Goal: Task Accomplishment & Management: Use online tool/utility

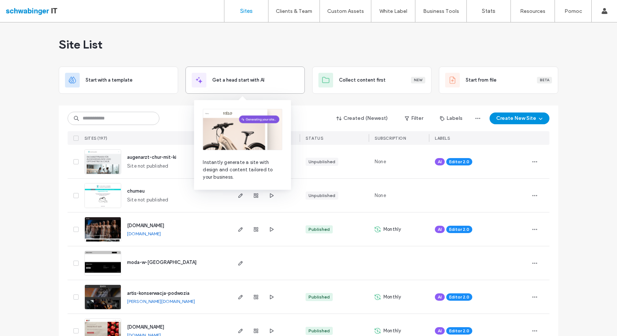
click at [258, 83] on div "Get a head start with AI" at bounding box center [245, 80] width 107 height 15
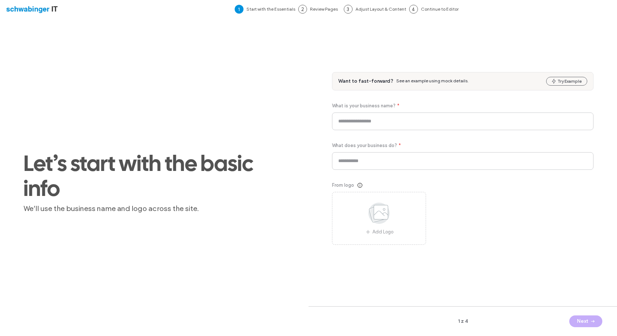
click at [37, 11] on div at bounding box center [47, 9] width 83 height 12
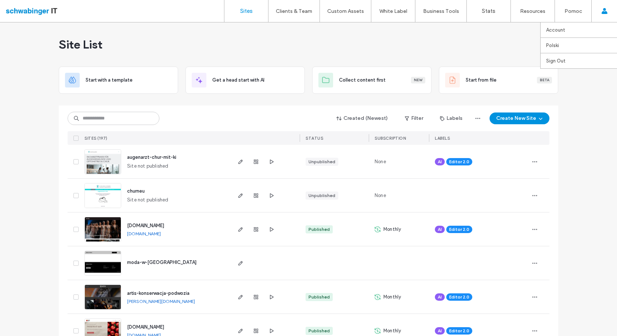
click at [602, 13] on use at bounding box center [604, 11] width 6 height 6
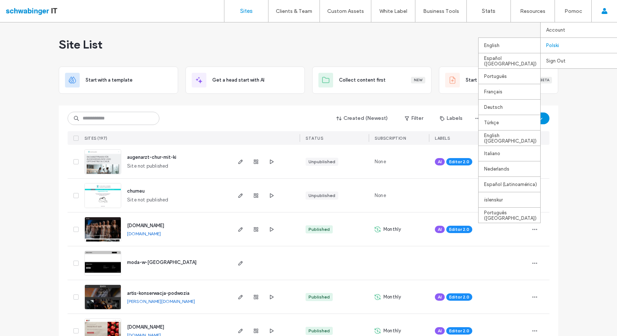
click at [555, 46] on label "Polski" at bounding box center [552, 46] width 13 height 6
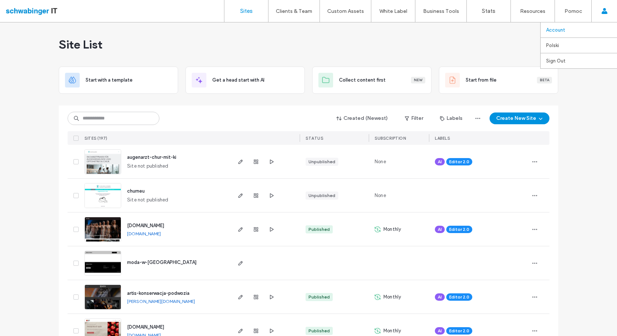
click at [565, 28] on link "Account" at bounding box center [581, 29] width 71 height 15
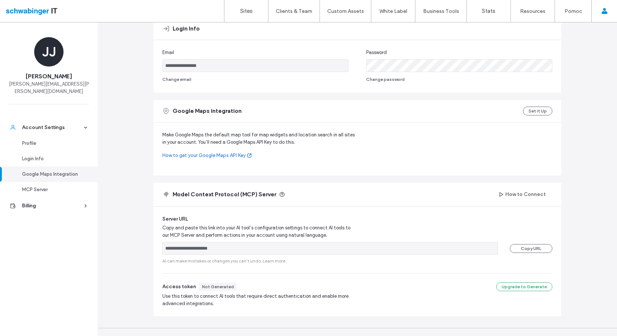
scroll to position [154, 0]
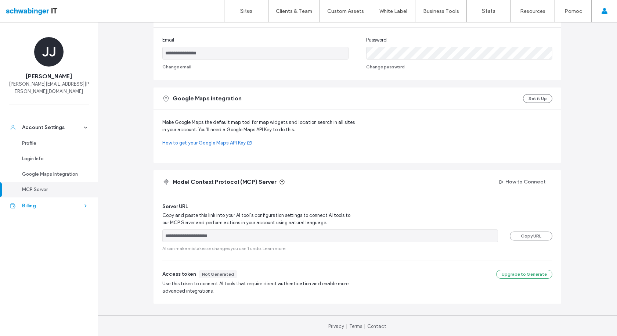
click at [85, 201] on link "Billing" at bounding box center [49, 205] width 98 height 17
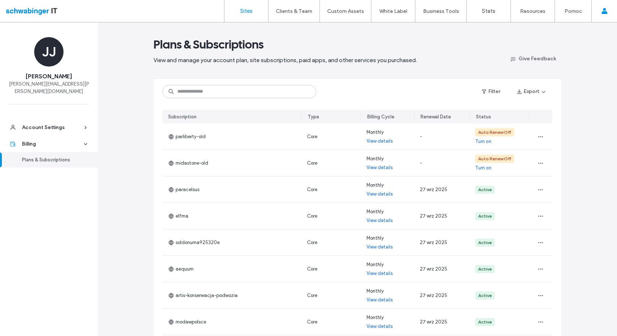
click at [244, 8] on label "Sites" at bounding box center [246, 11] width 12 height 7
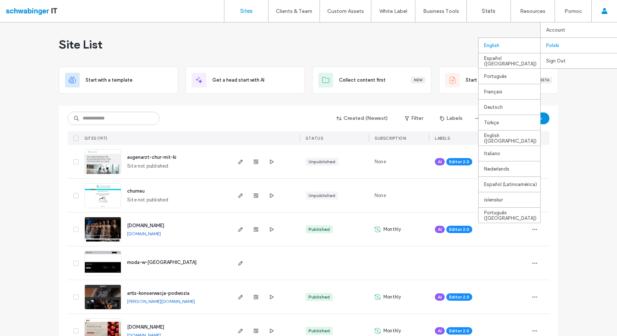
click at [499, 44] on div "English" at bounding box center [510, 44] width 62 height 15
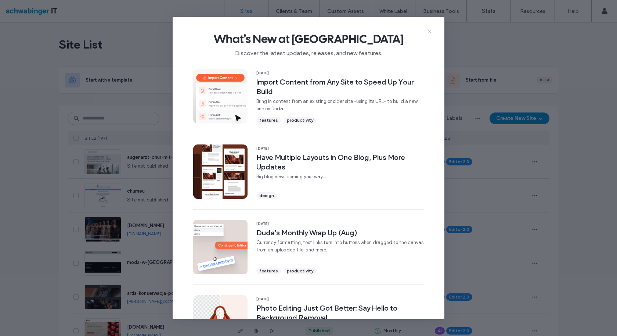
click at [429, 32] on use at bounding box center [429, 31] width 3 height 3
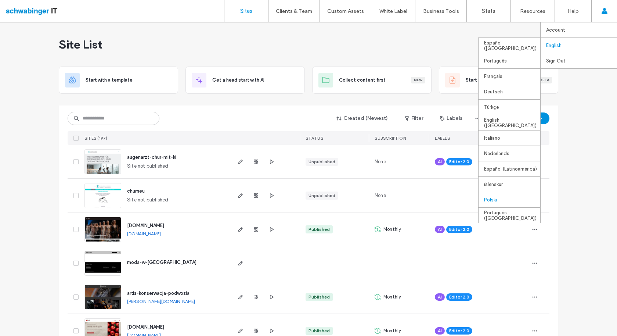
click at [490, 201] on div "Polski" at bounding box center [510, 199] width 62 height 15
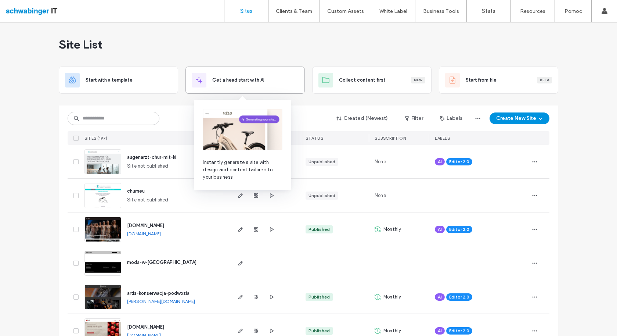
click at [230, 84] on div "Get a head start with AI" at bounding box center [245, 80] width 107 height 15
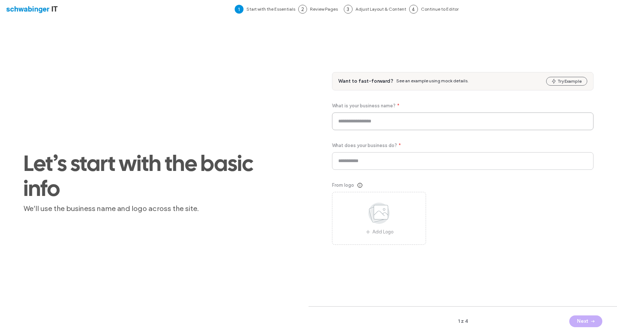
click at [345, 123] on input at bounding box center [463, 121] width 262 height 18
type input "**********"
click at [380, 160] on input at bounding box center [463, 161] width 262 height 18
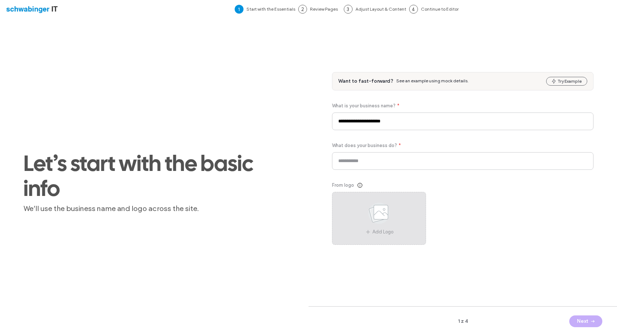
click at [376, 223] on icon at bounding box center [379, 213] width 37 height 24
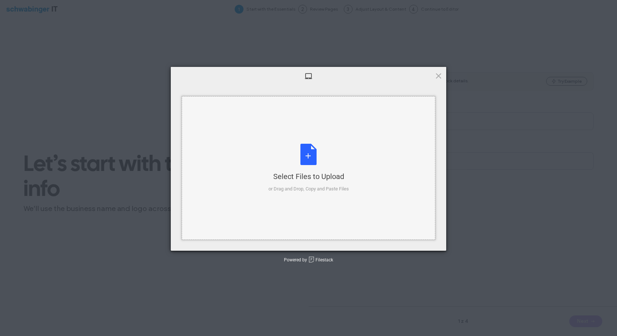
click at [314, 153] on div "Select Files to Upload or Drag and Drop, Copy and Paste Files" at bounding box center [309, 168] width 80 height 49
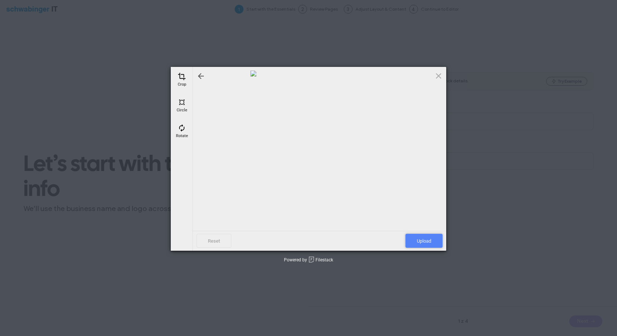
click at [417, 243] on span "Upload" at bounding box center [424, 241] width 37 height 14
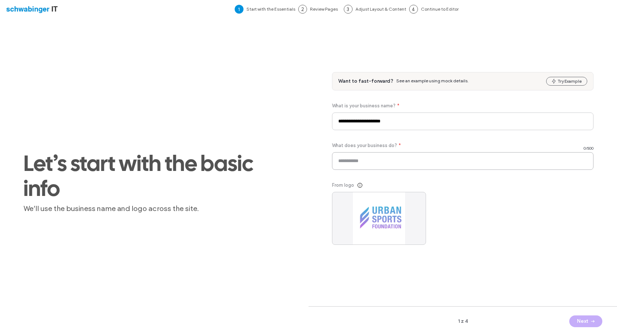
click at [392, 163] on input at bounding box center [463, 161] width 262 height 18
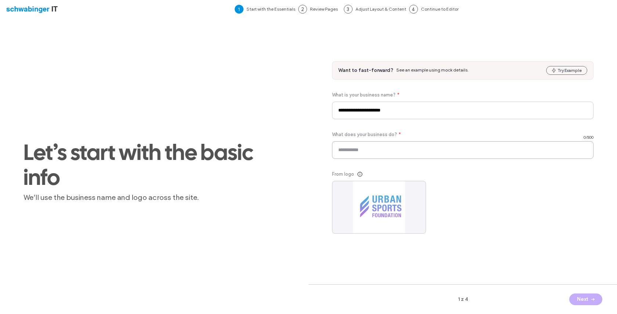
click at [386, 151] on input at bounding box center [463, 150] width 262 height 18
paste input "**********"
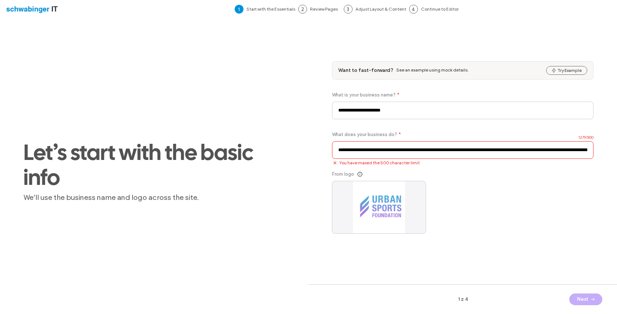
scroll to position [0, 2567]
type input "**********"
click at [372, 151] on input at bounding box center [463, 150] width 262 height 18
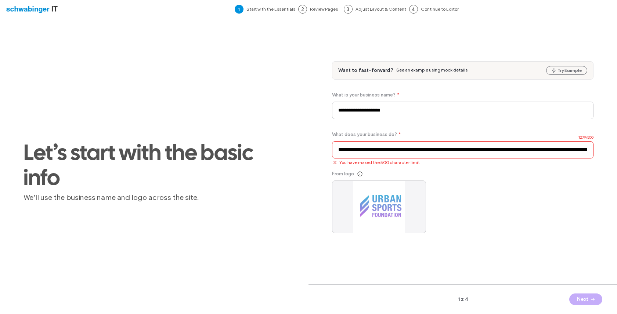
click at [372, 151] on input at bounding box center [463, 150] width 262 height 18
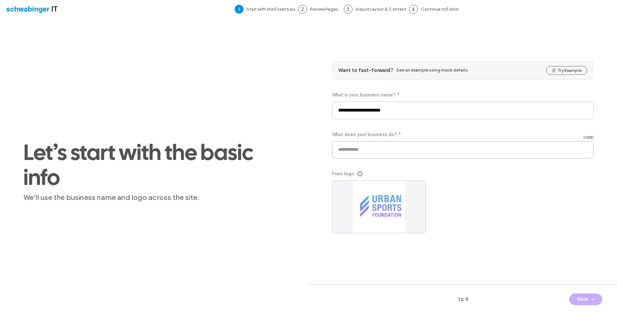
paste input "**********"
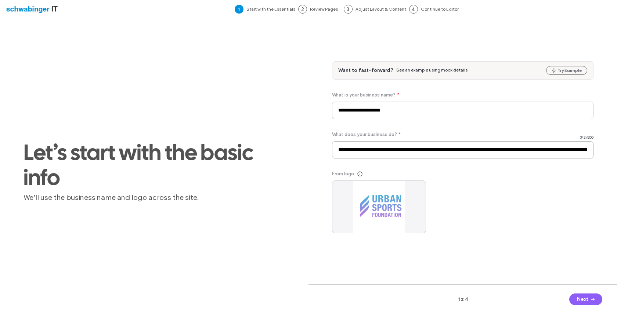
scroll to position [0, 509]
type input "**********"
click at [583, 302] on button "Next" at bounding box center [585, 300] width 33 height 12
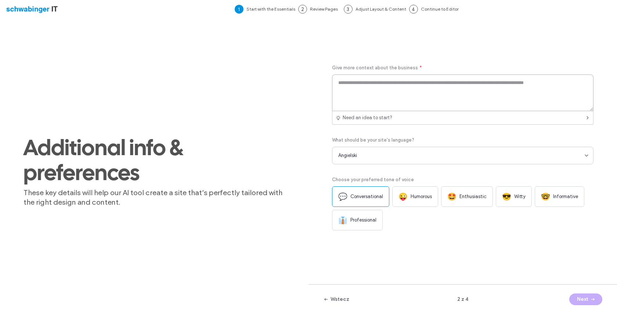
click at [351, 86] on textarea at bounding box center [463, 93] width 262 height 37
paste textarea "**********"
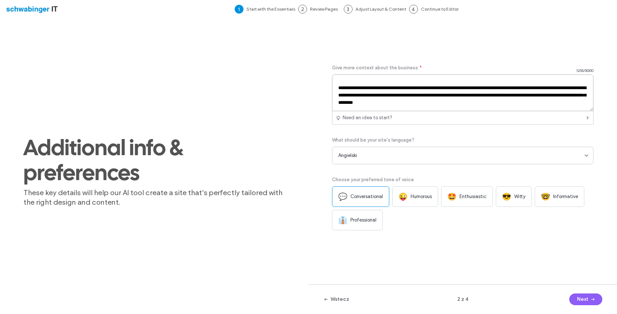
scroll to position [134, 0]
type textarea "**********"
click at [460, 196] on span "Enthusiastic" at bounding box center [473, 196] width 27 height 7
click at [587, 303] on button "Next" at bounding box center [585, 300] width 33 height 12
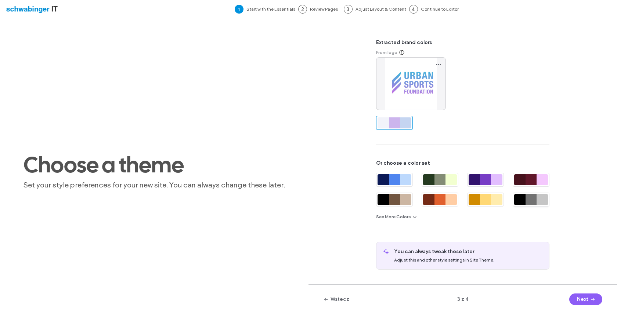
click at [529, 202] on div at bounding box center [531, 199] width 11 height 11
click at [394, 123] on div at bounding box center [394, 123] width 11 height 11
click at [396, 128] on div at bounding box center [394, 123] width 11 height 11
click at [412, 217] on icon "button" at bounding box center [415, 217] width 6 height 6
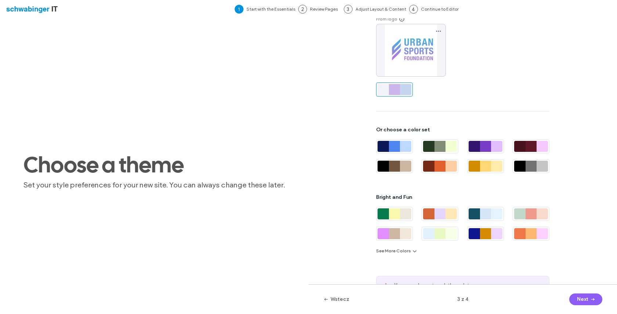
scroll to position [61, 0]
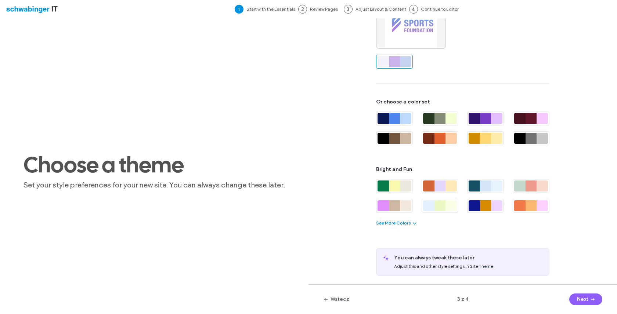
click at [411, 222] on span "button" at bounding box center [414, 223] width 7 height 8
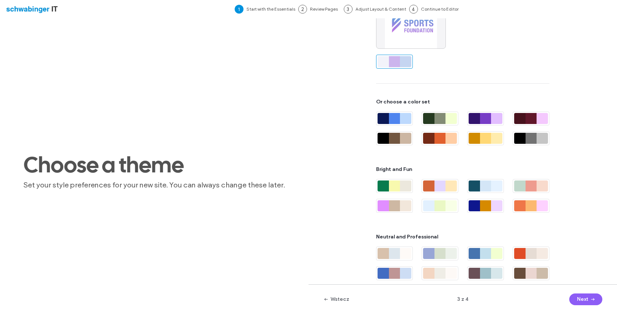
scroll to position [101, 0]
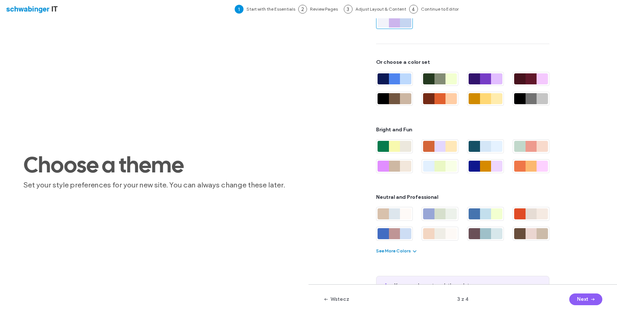
click at [404, 251] on button "See More Colors" at bounding box center [397, 251] width 42 height 9
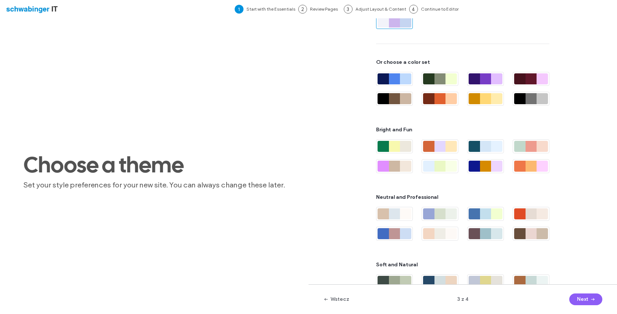
scroll to position [169, 0]
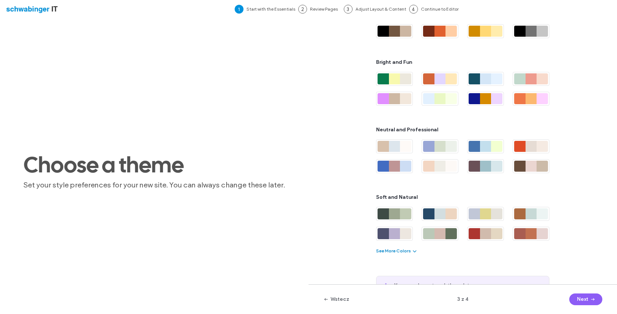
click at [395, 253] on button "See More Colors" at bounding box center [397, 251] width 42 height 9
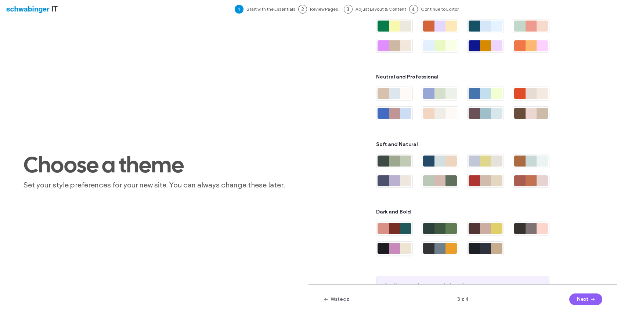
click at [400, 248] on div at bounding box center [405, 248] width 11 height 11
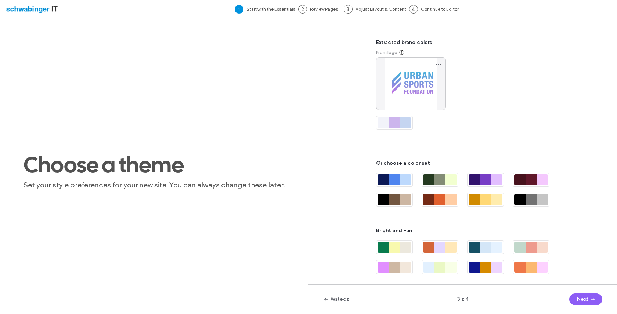
scroll to position [0, 0]
click at [389, 123] on div at bounding box center [394, 122] width 11 height 11
click at [582, 302] on button "Next" at bounding box center [585, 300] width 33 height 12
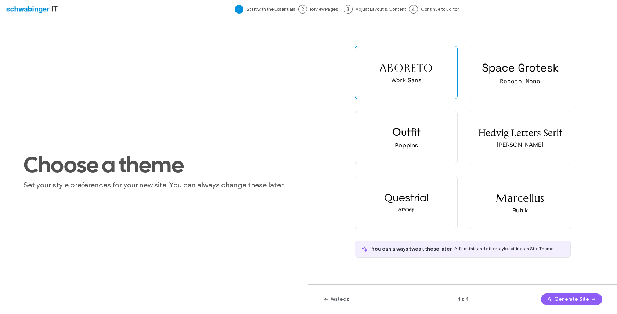
scroll to position [0, 0]
click at [511, 83] on div "Roboto Mono" at bounding box center [520, 81] width 40 height 8
click at [569, 301] on button "Generate Site" at bounding box center [571, 300] width 61 height 12
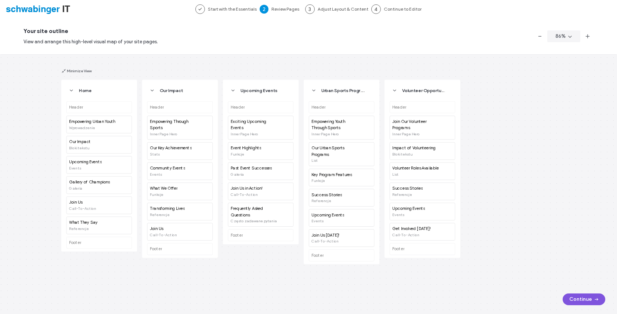
click at [572, 299] on button "Continue" at bounding box center [584, 300] width 43 height 12
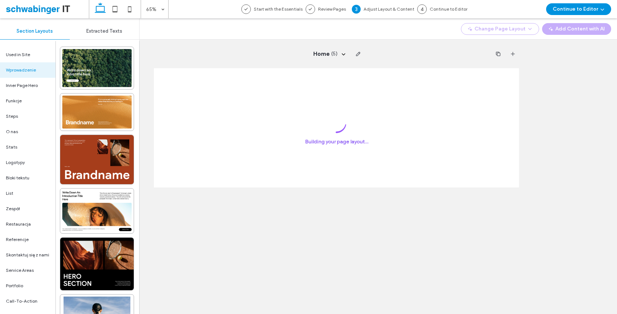
click at [163, 213] on div "Building your page layout…" at bounding box center [434, 160] width 561 height 184
click at [147, 36] on div "Change Page Layout Add Content with AI" at bounding box center [379, 28] width 478 height 21
click at [335, 56] on span "( 5 )" at bounding box center [334, 53] width 6 height 7
click at [394, 64] on div "Home ( 5 ) Home ( this page ) Our Impact Upcoming Events Urban Sports Programs …" at bounding box center [336, 54] width 365 height 29
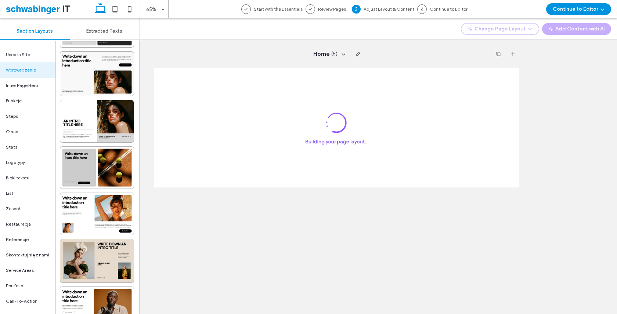
scroll to position [336, 0]
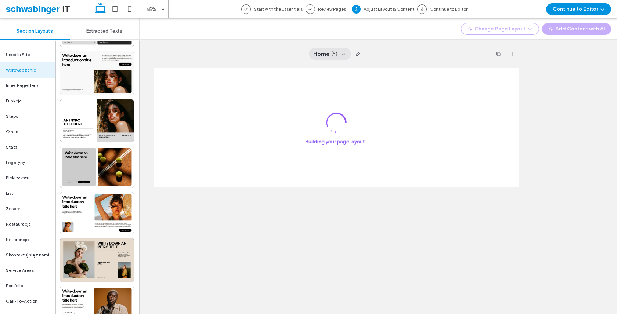
click at [341, 55] on icon at bounding box center [344, 54] width 6 height 6
click at [315, 90] on span "Our Impact" at bounding box center [309, 86] width 25 height 7
click at [347, 56] on div "Home ( 5 )" at bounding box center [330, 54] width 42 height 12
click at [323, 98] on span "Upcoming Events" at bounding box center [316, 99] width 38 height 7
click at [343, 56] on icon at bounding box center [344, 54] width 6 height 6
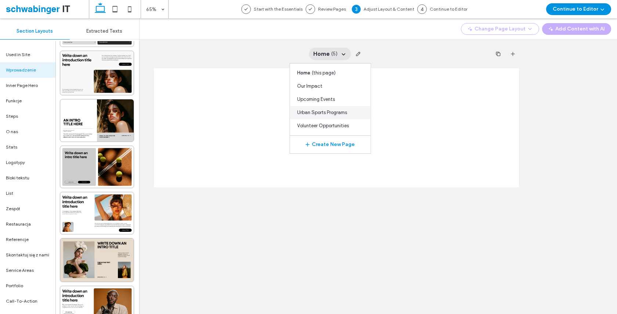
click at [327, 111] on span "Urban Sports Programs" at bounding box center [322, 112] width 50 height 7
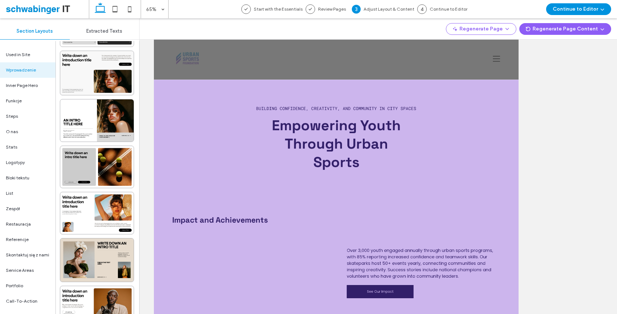
scroll to position [0, 0]
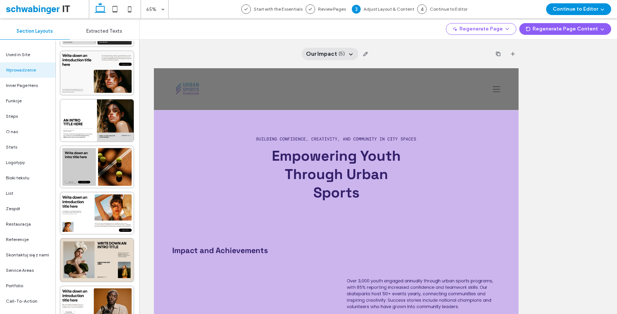
click at [350, 53] on icon at bounding box center [351, 54] width 6 height 6
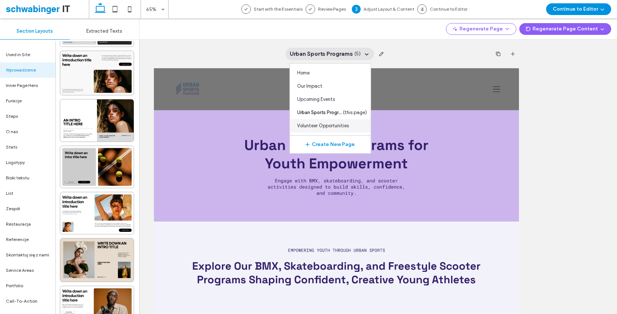
click at [332, 125] on span "Volunteer Opportunities" at bounding box center [323, 125] width 52 height 7
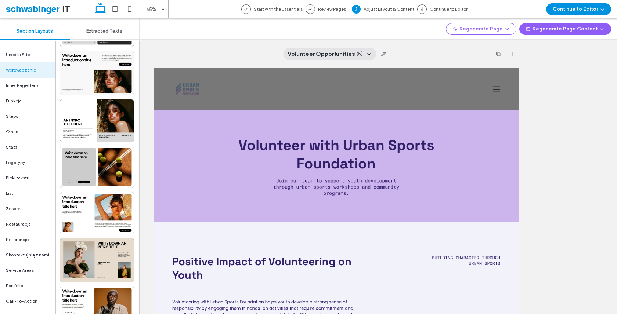
click at [336, 51] on span "Volunteer Opportunities" at bounding box center [322, 54] width 68 height 8
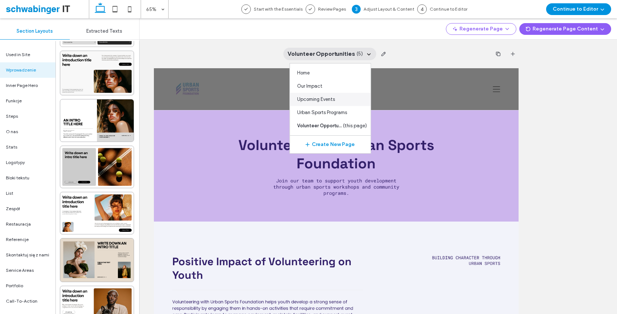
click at [329, 99] on span "Upcoming Events" at bounding box center [316, 99] width 38 height 7
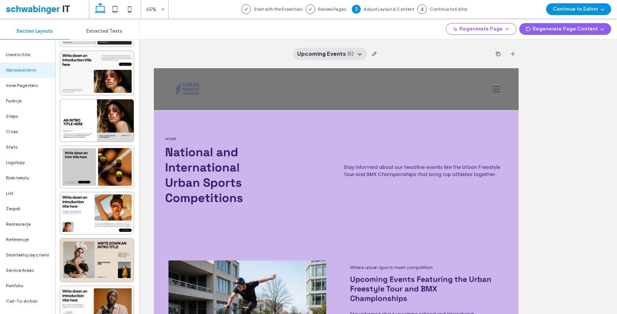
click at [329, 56] on span "Upcoming Events" at bounding box center [321, 54] width 49 height 8
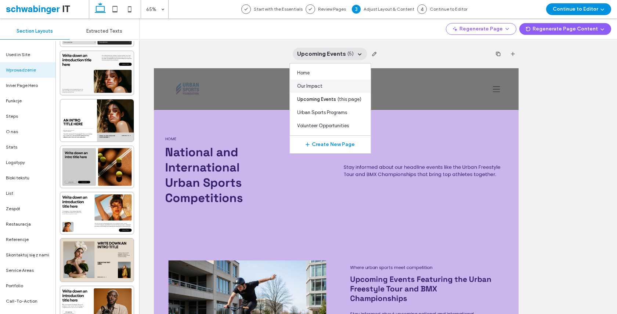
click at [312, 87] on span "Our Impact" at bounding box center [309, 86] width 25 height 7
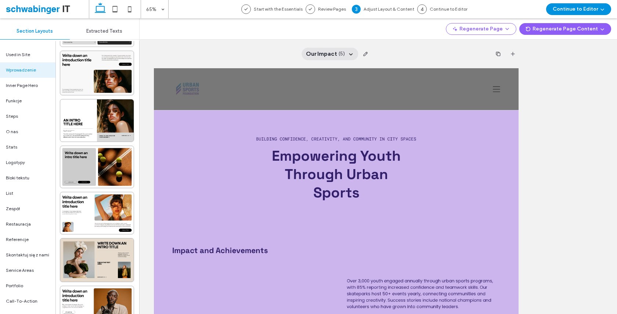
click at [324, 55] on span "Our Impact" at bounding box center [321, 54] width 31 height 8
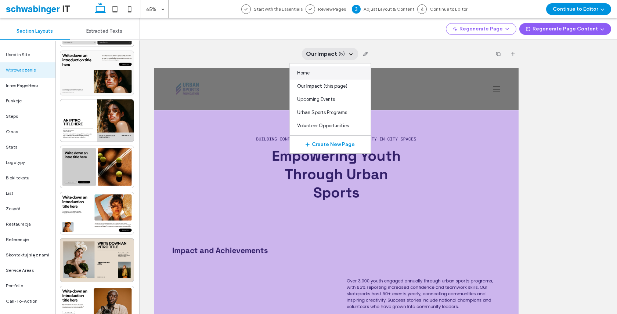
click at [314, 71] on div "Home" at bounding box center [330, 72] width 81 height 13
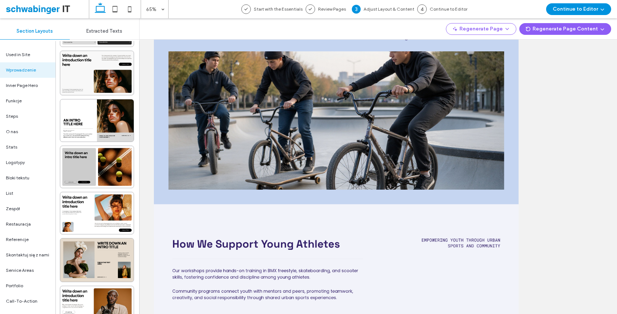
scroll to position [145, 0]
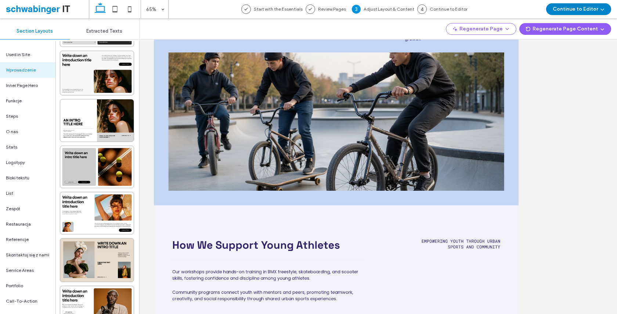
click at [582, 14] on button "Continue to Editor" at bounding box center [578, 9] width 65 height 12
click at [571, 33] on span "With All Pages" at bounding box center [563, 31] width 30 height 7
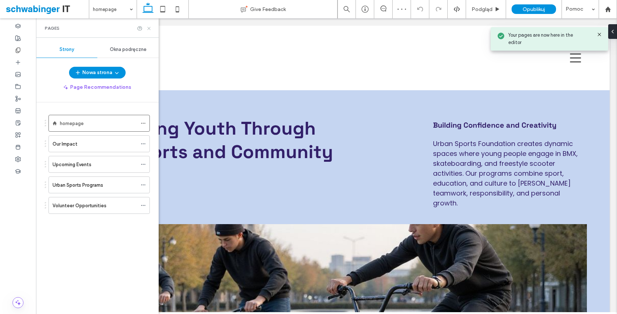
click at [148, 28] on icon at bounding box center [149, 29] width 6 height 6
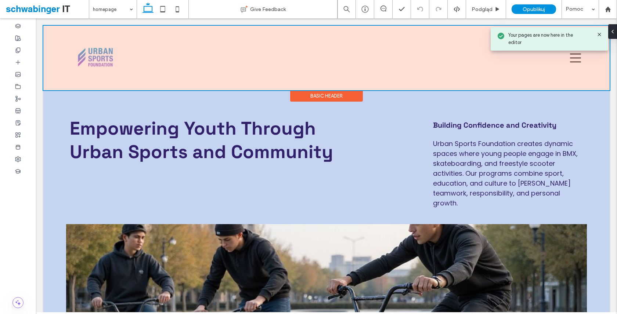
click at [109, 66] on div at bounding box center [326, 58] width 566 height 65
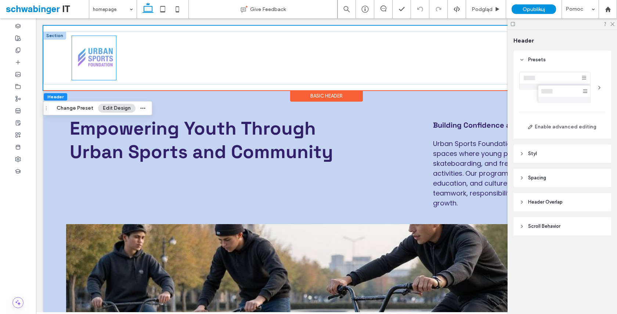
click at [105, 66] on img at bounding box center [94, 58] width 44 height 44
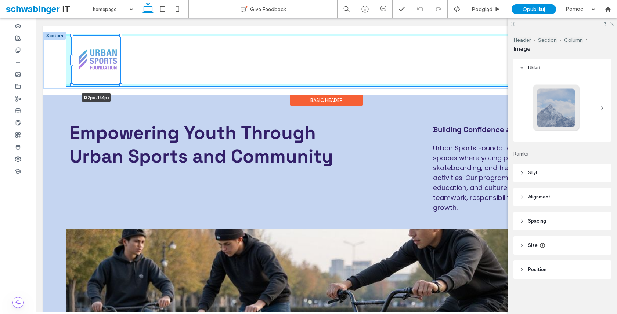
drag, startPoint x: 117, startPoint y: 81, endPoint x: 129, endPoint y: 78, distance: 12.7
click at [129, 78] on div "132px , 144px" at bounding box center [326, 60] width 566 height 57
type input "***"
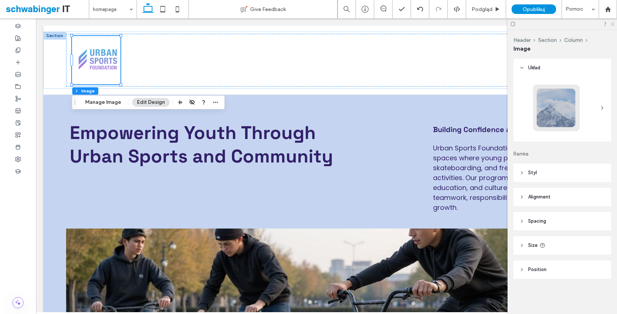
click at [612, 25] on icon at bounding box center [612, 23] width 5 height 5
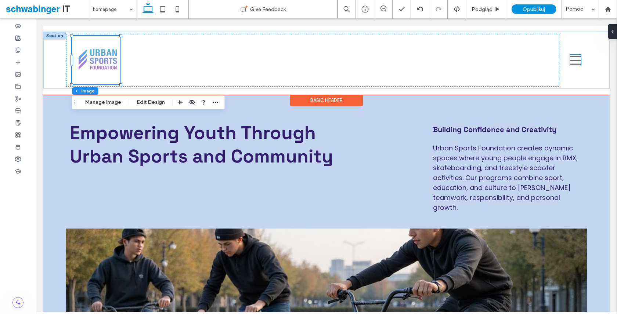
click at [574, 62] on icon at bounding box center [575, 60] width 11 height 11
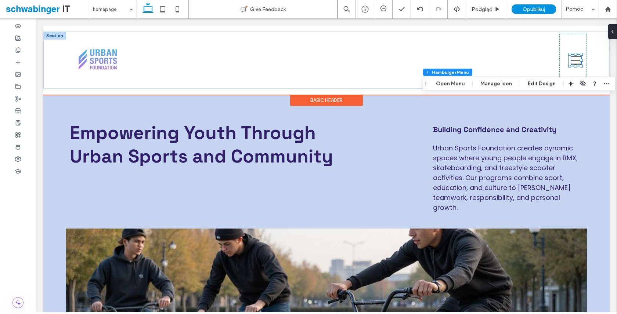
click at [527, 28] on div "Section Basic Header" at bounding box center [326, 60] width 566 height 69
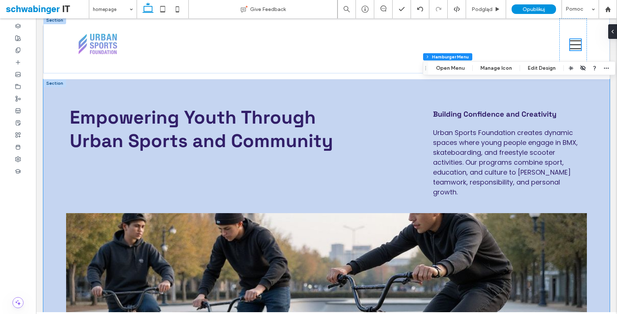
scroll to position [28, 0]
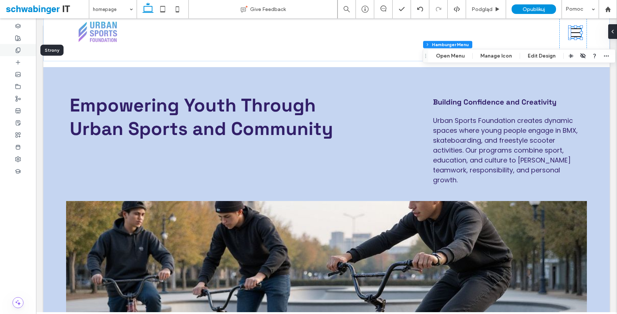
click at [19, 52] on use at bounding box center [18, 50] width 4 height 5
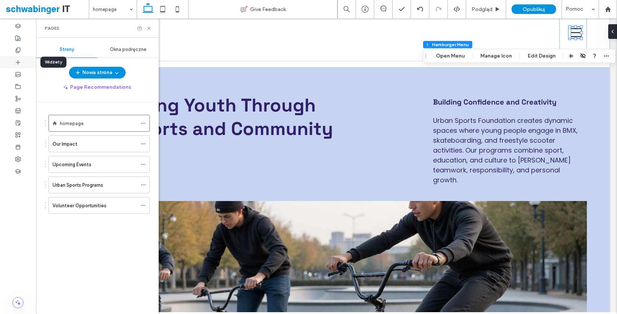
click at [18, 62] on use at bounding box center [18, 62] width 4 height 4
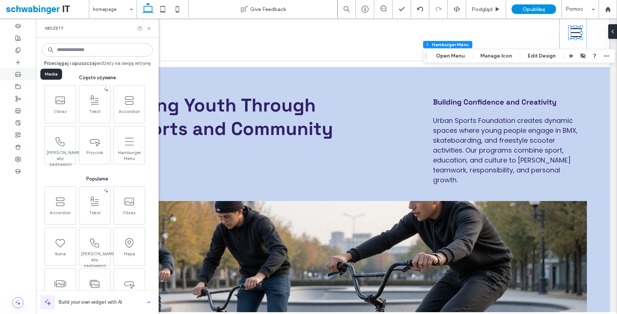
click at [19, 75] on use at bounding box center [18, 74] width 5 height 4
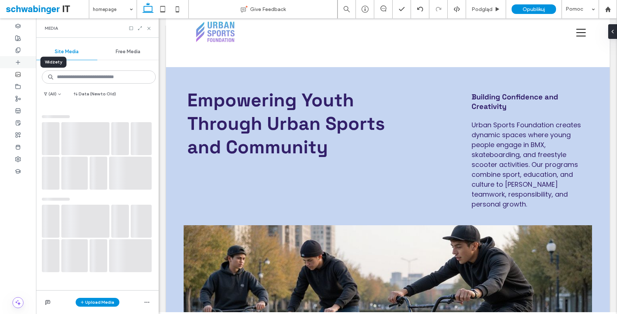
click at [19, 64] on icon at bounding box center [18, 63] width 6 height 6
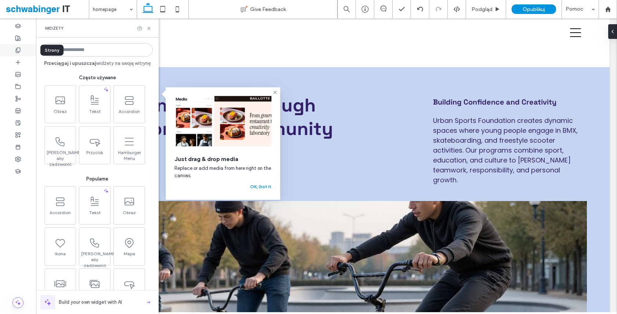
click at [18, 49] on icon at bounding box center [18, 50] width 6 height 6
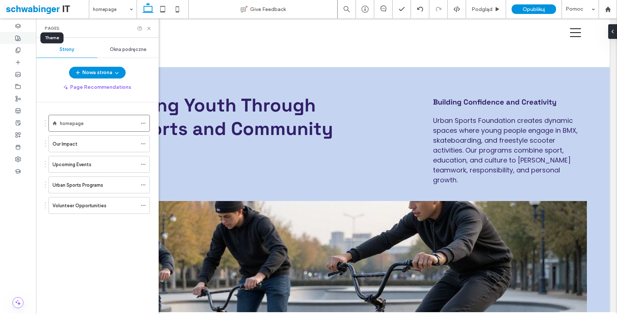
click at [14, 38] on div at bounding box center [18, 38] width 36 height 12
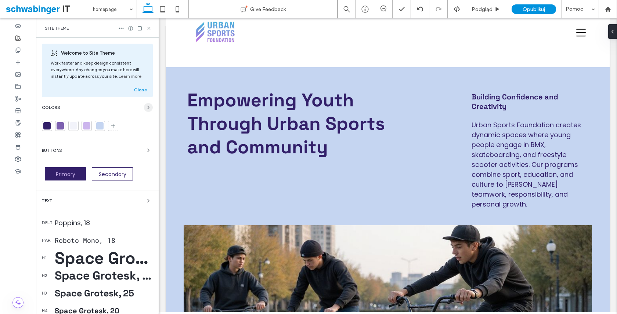
click at [145, 107] on icon "button" at bounding box center [148, 108] width 6 height 6
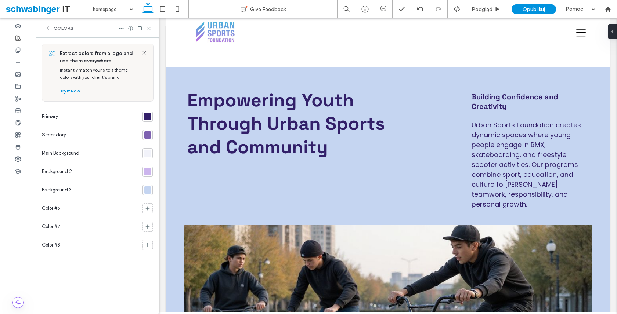
click at [147, 156] on div at bounding box center [147, 153] width 7 height 7
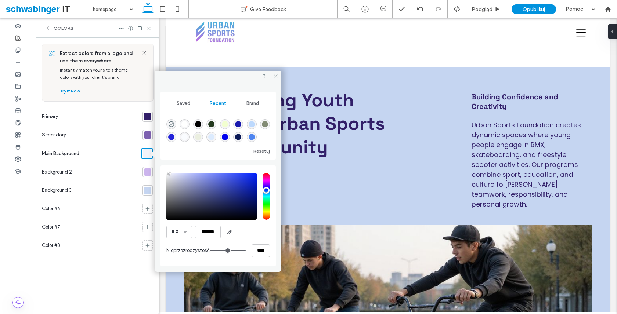
click at [275, 78] on icon at bounding box center [276, 76] width 6 height 6
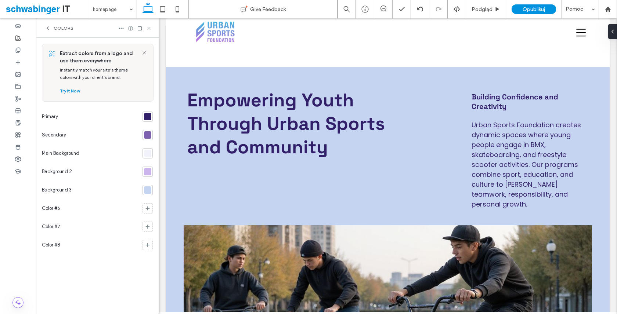
click at [149, 28] on use at bounding box center [148, 28] width 3 height 3
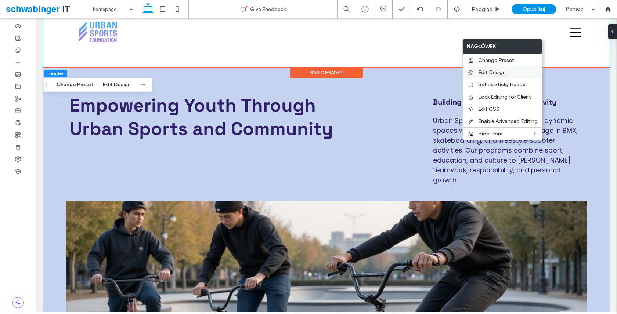
click at [508, 72] on label "Edit Design" at bounding box center [508, 72] width 60 height 6
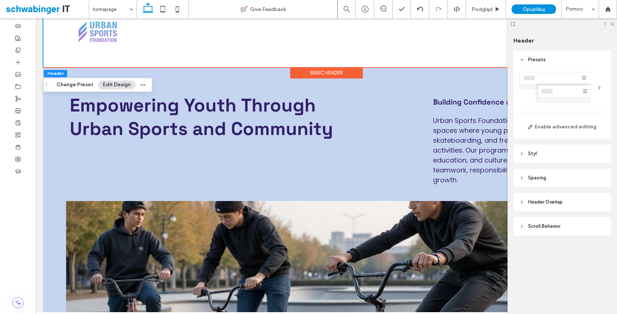
click at [548, 154] on header "Styl" at bounding box center [563, 154] width 98 height 18
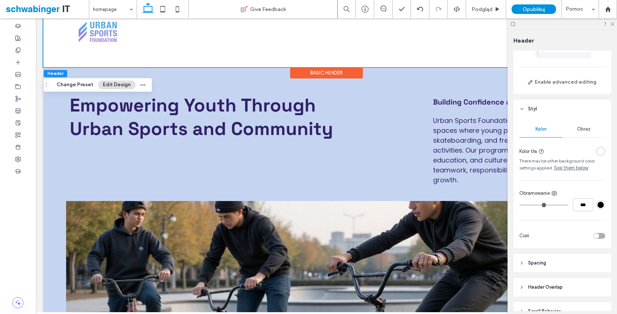
scroll to position [50, 0]
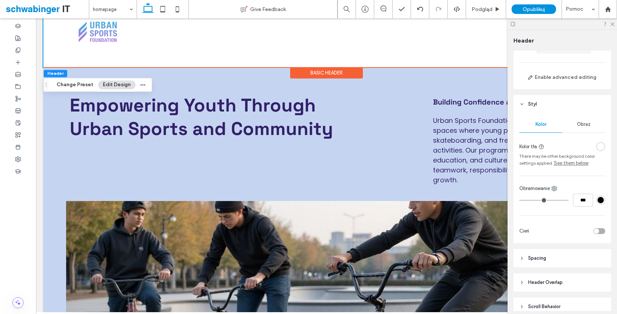
click at [604, 148] on div "rgba(255, 255, 255, 1)" at bounding box center [601, 147] width 6 height 6
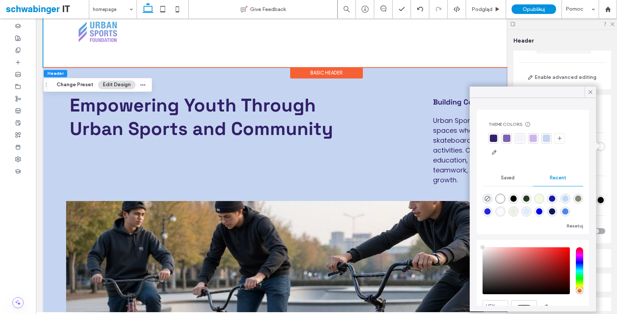
scroll to position [35, 0]
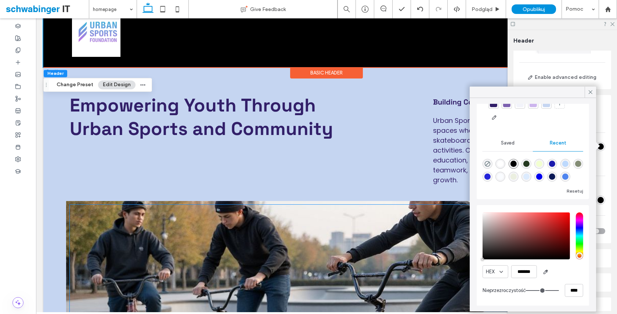
drag, startPoint x: 537, startPoint y: 272, endPoint x: 466, endPoint y: 272, distance: 71.3
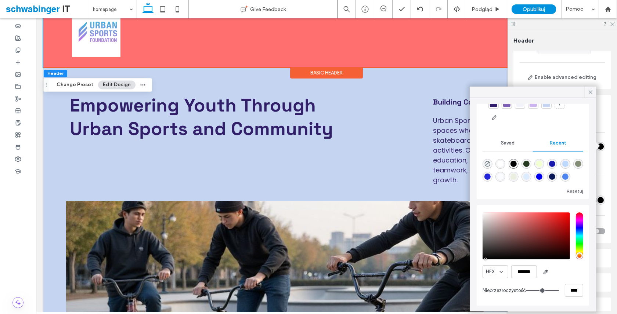
type input "*******"
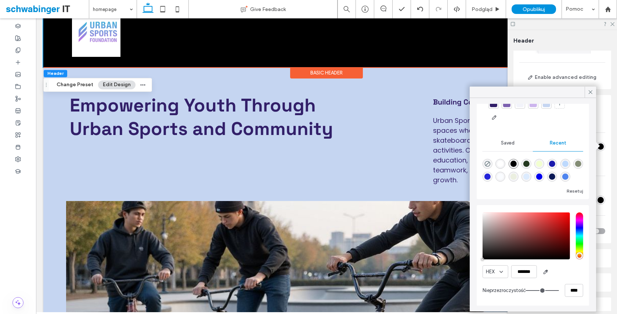
click at [477, 263] on div "HEX ******* Nieprzezroczystość ****" at bounding box center [533, 255] width 112 height 101
click at [588, 94] on icon at bounding box center [590, 92] width 7 height 7
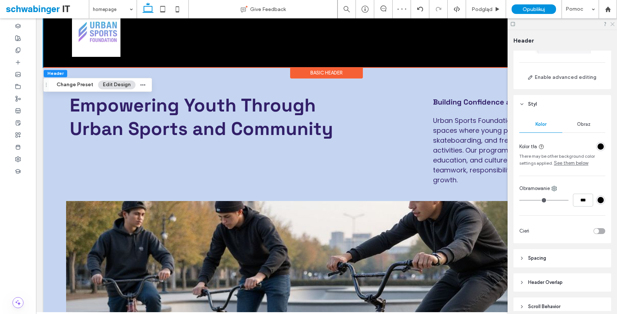
click at [613, 23] on use at bounding box center [613, 24] width 4 height 4
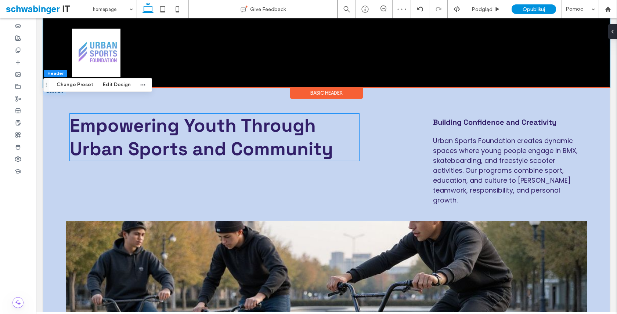
scroll to position [0, 0]
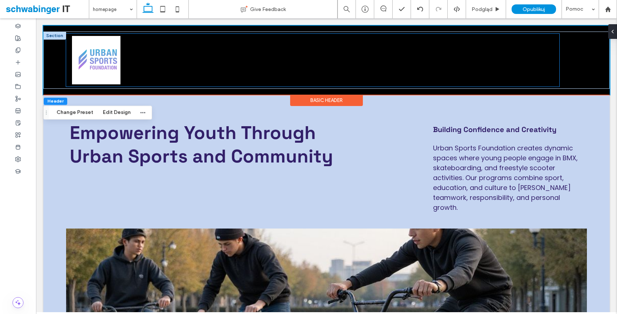
click at [284, 52] on div at bounding box center [313, 60] width 494 height 53
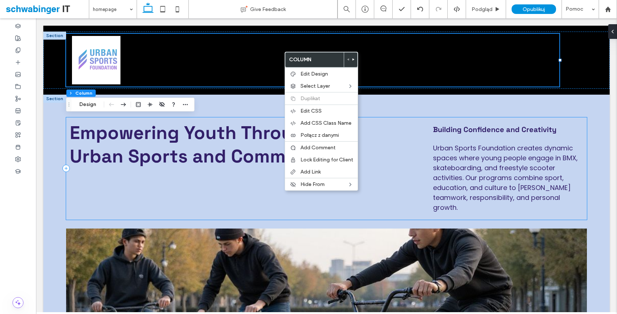
click at [98, 182] on div "Empowering Youth Through Urban Sports and Community Building Confidence and Cre…" at bounding box center [326, 169] width 521 height 102
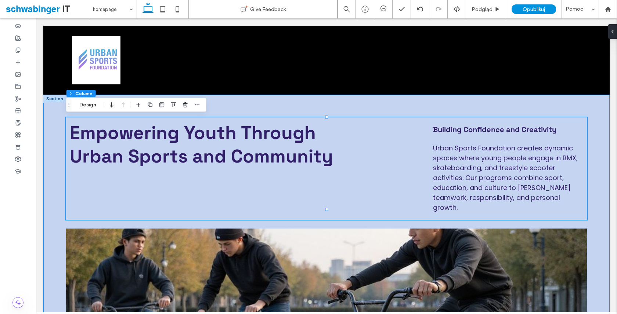
click at [46, 191] on div "Empowering Youth Through Urban Sports and Community Building Confidence and Cre…" at bounding box center [326, 280] width 566 height 370
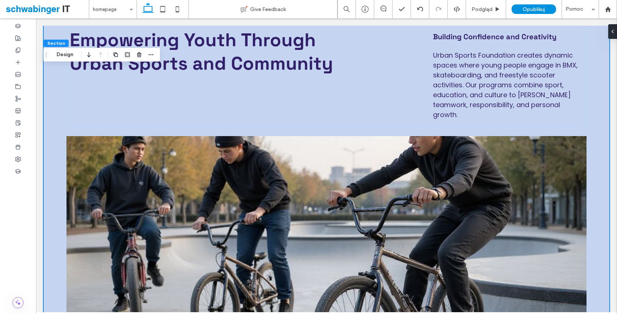
scroll to position [111, 0]
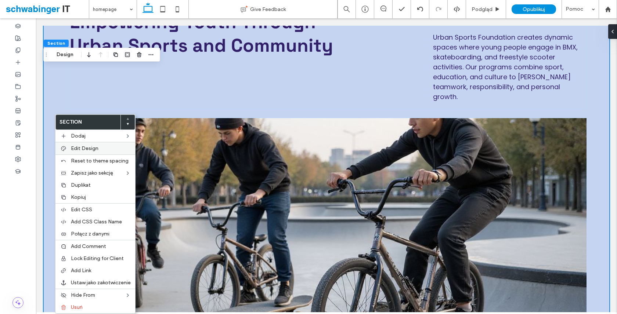
click at [76, 148] on span "Edit Design" at bounding box center [85, 148] width 28 height 6
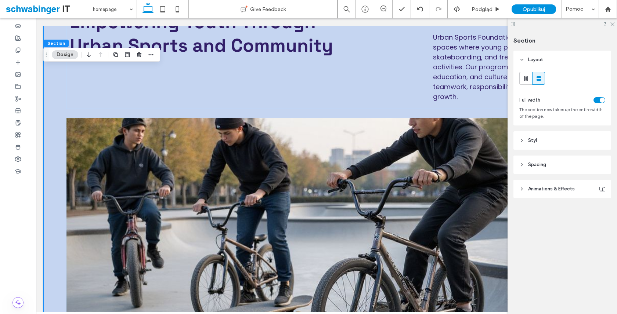
click at [559, 142] on header "Styl" at bounding box center [563, 141] width 98 height 18
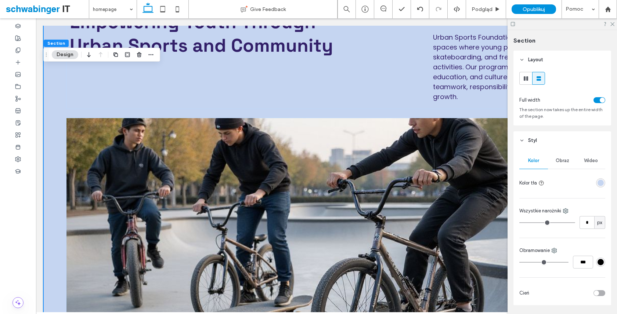
click at [583, 161] on div "Wideo" at bounding box center [591, 161] width 29 height 16
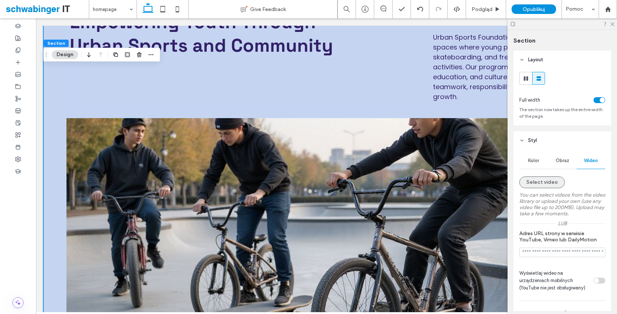
click at [540, 184] on button "Select video" at bounding box center [542, 183] width 46 height 12
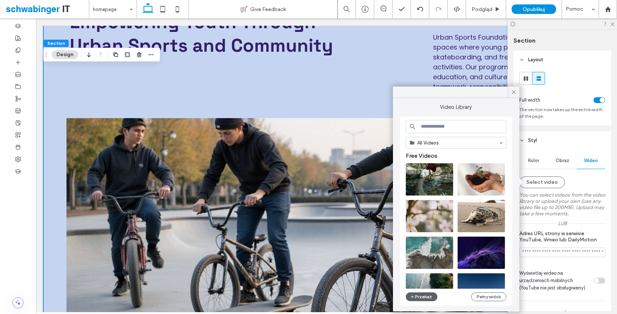
click at [424, 128] on input at bounding box center [456, 126] width 101 height 13
type input "*****"
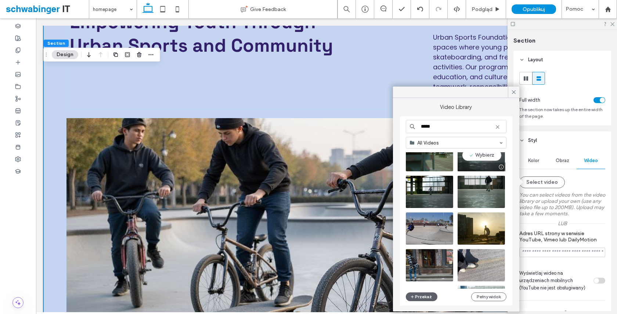
scroll to position [64, 0]
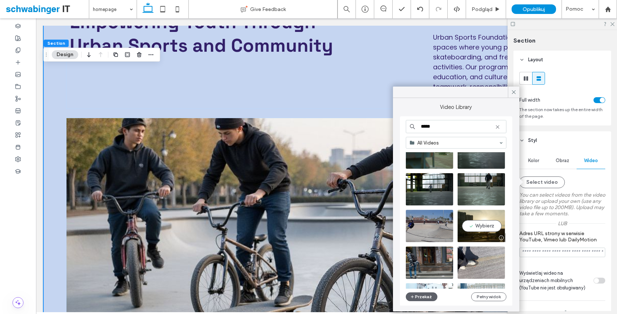
click at [487, 227] on video at bounding box center [481, 226] width 47 height 32
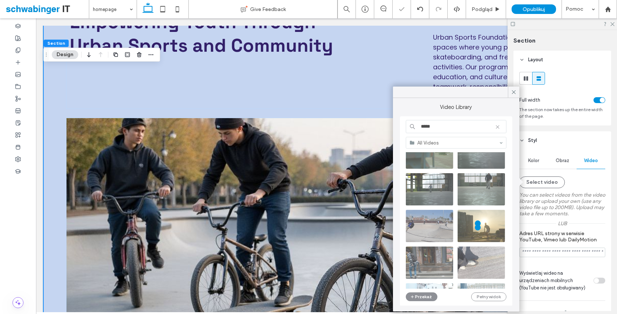
type input "**********"
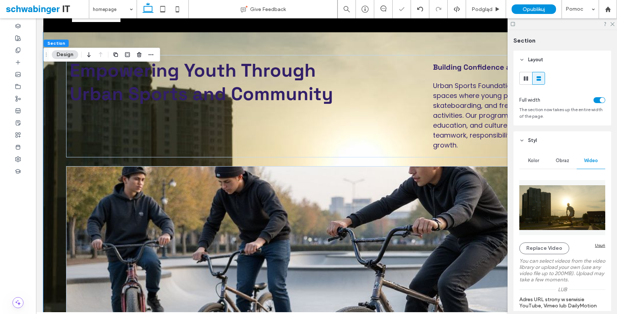
scroll to position [73, 0]
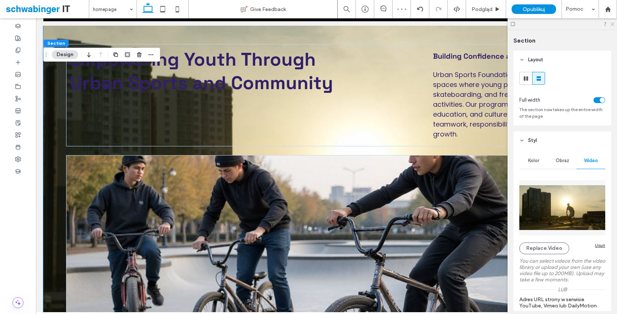
click at [613, 24] on icon at bounding box center [612, 23] width 5 height 5
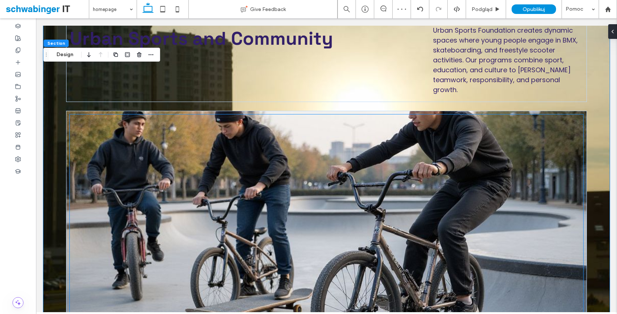
scroll to position [121, 0]
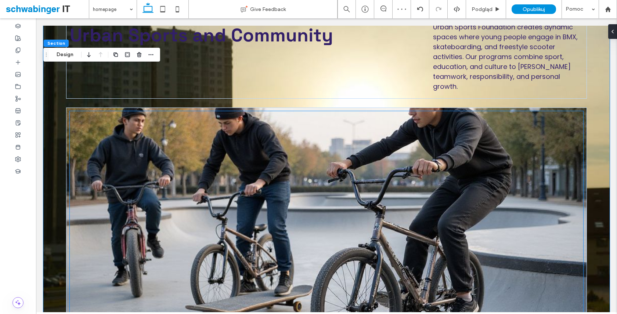
click at [439, 180] on div at bounding box center [327, 214] width 514 height 206
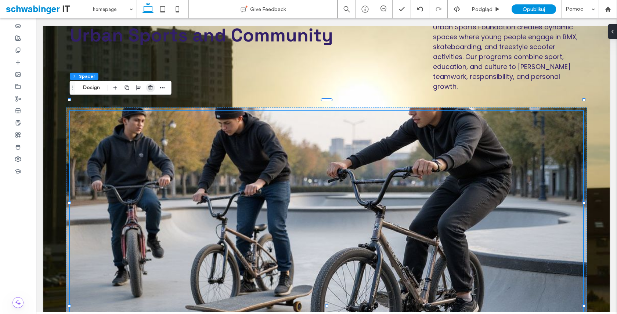
click at [151, 89] on use "button" at bounding box center [150, 87] width 4 height 5
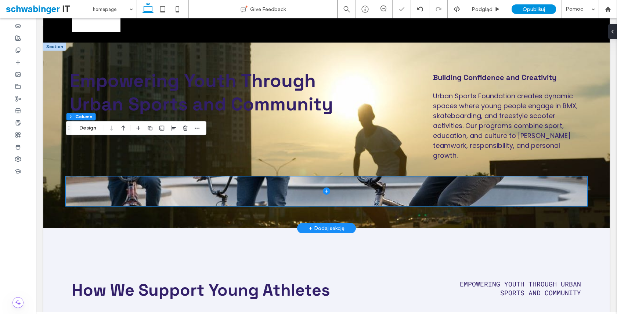
scroll to position [46, 0]
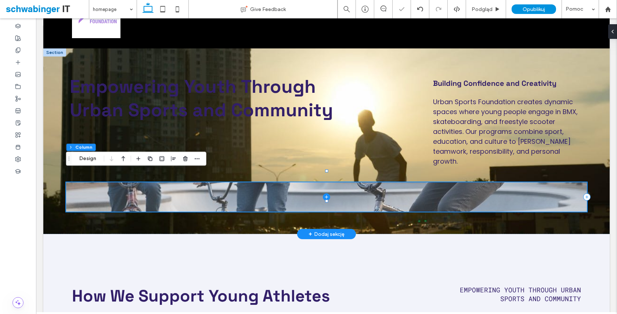
click at [167, 187] on span at bounding box center [326, 197] width 521 height 29
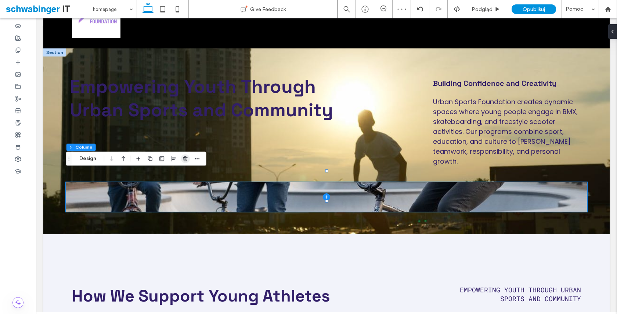
click at [187, 159] on icon "button" at bounding box center [186, 159] width 6 height 6
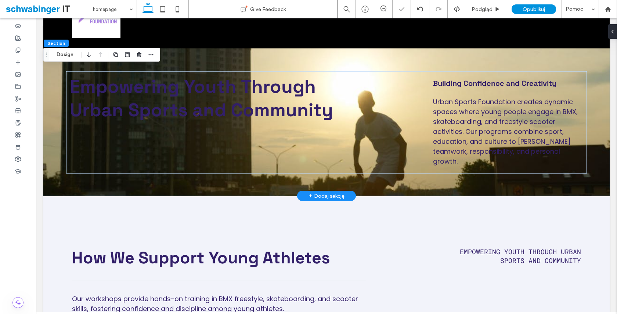
click at [170, 183] on div "Empowering Youth Through Urban Sports and Community Building Confidence and Cre…" at bounding box center [326, 122] width 566 height 148
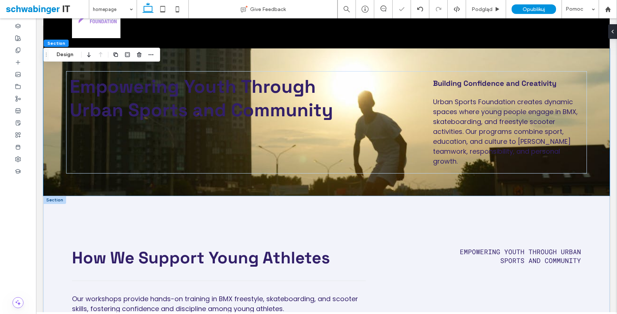
click at [182, 196] on div "Empowering Youth Through Urban Sports and Community Our workshops provide hands…" at bounding box center [326, 296] width 566 height 201
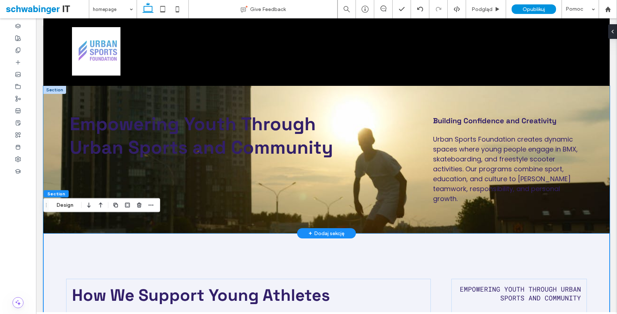
scroll to position [0, 0]
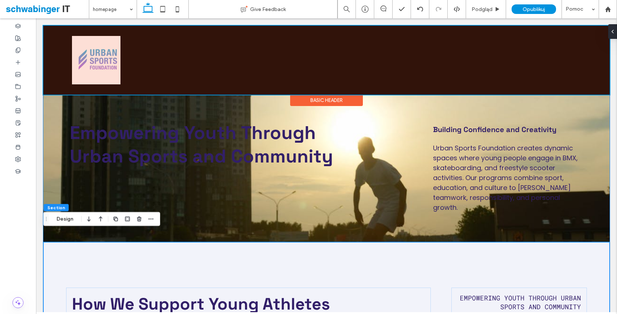
click at [322, 104] on div "Basic Header" at bounding box center [326, 100] width 73 height 11
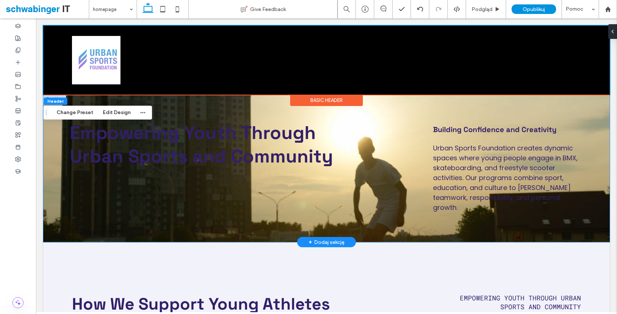
click at [63, 218] on div "Empowering Youth Through Urban Sports and Community Building Confidence and Cre…" at bounding box center [326, 169] width 566 height 148
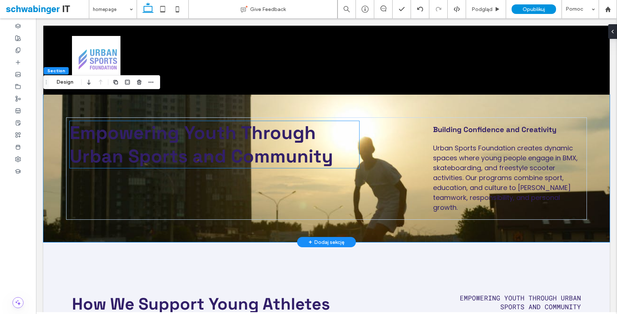
click at [180, 161] on span "Empowering Youth Through Urban Sports and Community" at bounding box center [201, 144] width 263 height 47
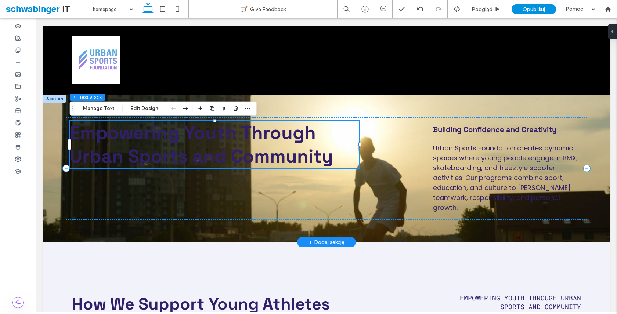
click at [166, 157] on span "Empowering Youth Through Urban Sports and Community" at bounding box center [201, 144] width 263 height 47
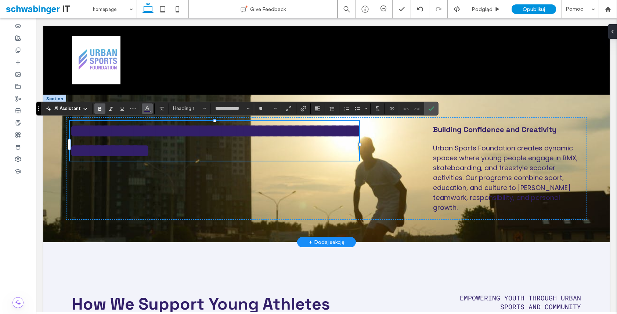
click at [146, 108] on icon "Kolor" at bounding box center [147, 108] width 6 height 6
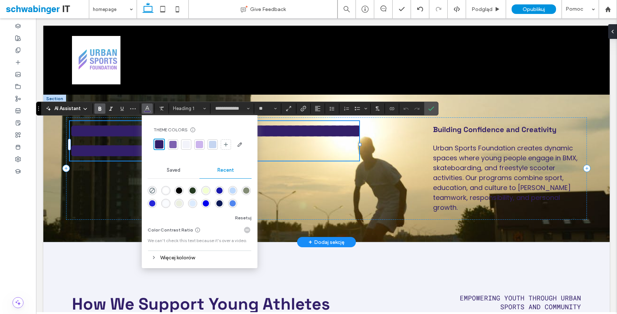
click at [215, 147] on div at bounding box center [212, 144] width 7 height 7
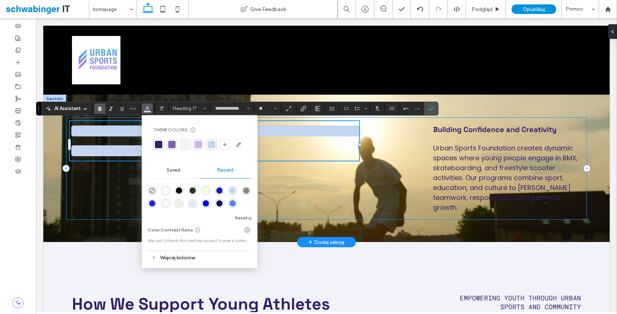
click at [395, 169] on div "**********" at bounding box center [326, 169] width 521 height 102
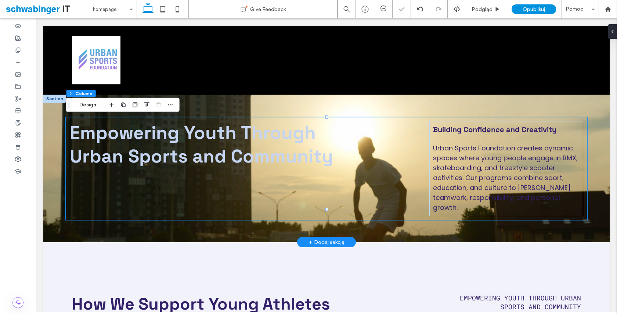
click at [374, 107] on div "Empowering Youth Through Urban Sports and Community Building Confidence and Cre…" at bounding box center [326, 169] width 566 height 148
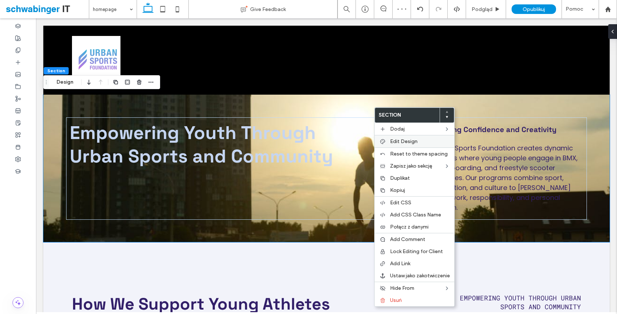
click at [389, 143] on div "Edit Design" at bounding box center [415, 141] width 80 height 12
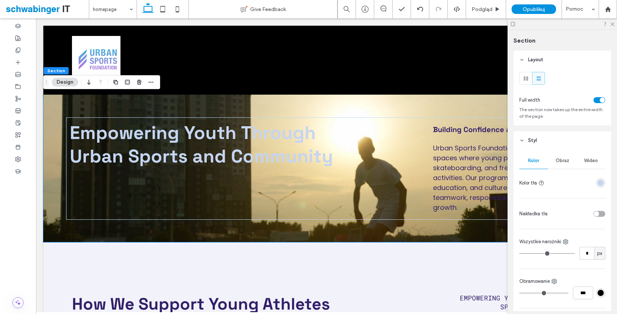
click at [588, 162] on span "Wideo" at bounding box center [591, 161] width 14 height 6
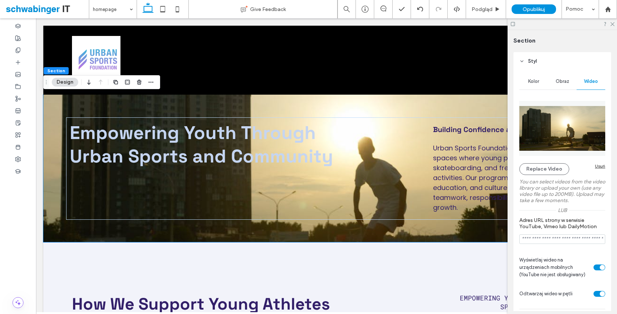
scroll to position [80, 0]
click at [565, 238] on input "Adres URL strony w serwisie YouTube, Vimeo lub DailyMotion" at bounding box center [562, 239] width 86 height 10
click at [562, 122] on img at bounding box center [562, 128] width 86 height 55
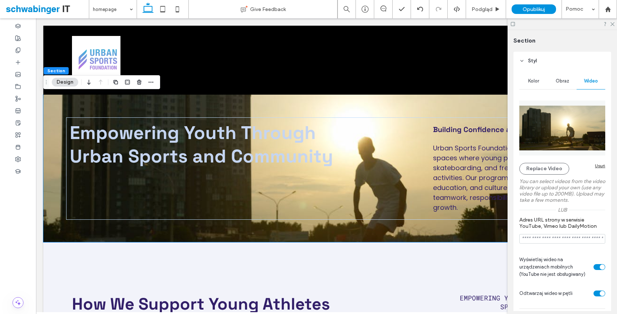
click at [562, 122] on img at bounding box center [562, 128] width 86 height 55
click at [544, 125] on img at bounding box center [562, 128] width 86 height 55
click at [529, 175] on label "You can select videos from the video library or upload your own (use any video …" at bounding box center [562, 191] width 86 height 32
click at [528, 167] on button "Replace Video" at bounding box center [544, 169] width 50 height 12
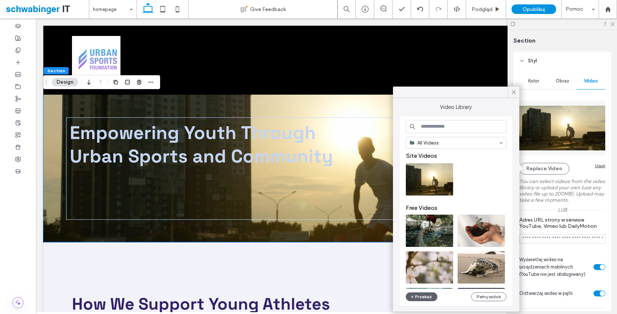
scroll to position [1, 0]
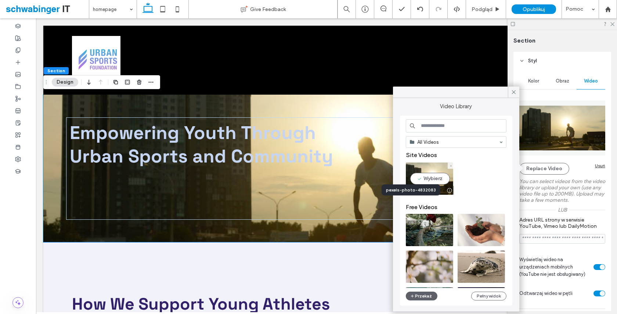
click at [450, 190] on div at bounding box center [449, 191] width 9 height 6
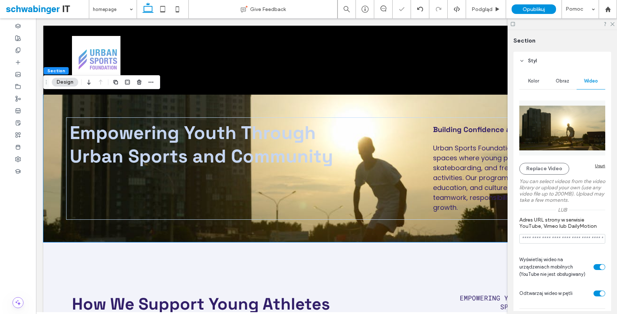
click at [557, 121] on img at bounding box center [562, 128] width 86 height 55
click at [541, 168] on button "Replace Video" at bounding box center [544, 169] width 50 height 12
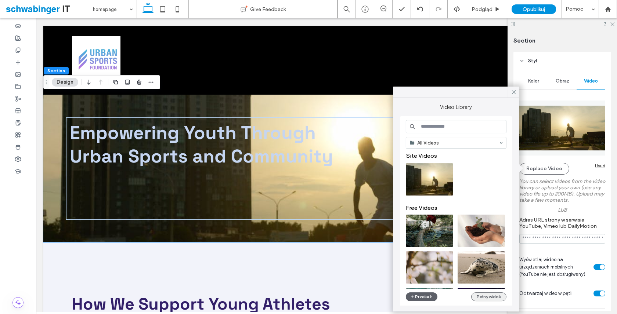
click at [483, 298] on button "Pełny widok" at bounding box center [488, 297] width 35 height 9
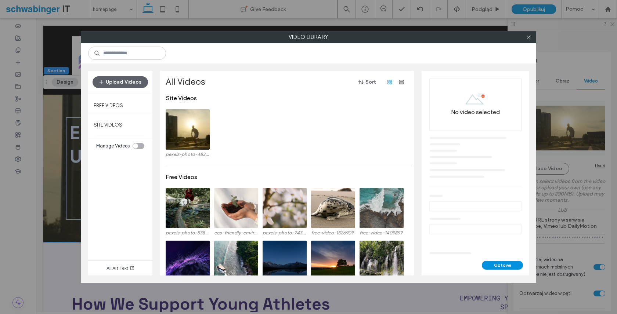
click at [108, 199] on div "All Alt Text" at bounding box center [120, 214] width 64 height 124
click at [190, 144] on div at bounding box center [188, 145] width 44 height 9
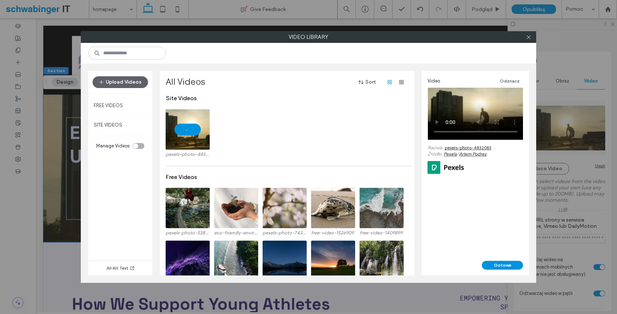
click at [464, 148] on link "pexels-photo-4832083" at bounding box center [468, 148] width 47 height 6
click at [321, 133] on div "pexels-photo-4832083" at bounding box center [289, 135] width 247 height 53
click at [497, 267] on button "Gotowe" at bounding box center [502, 265] width 41 height 9
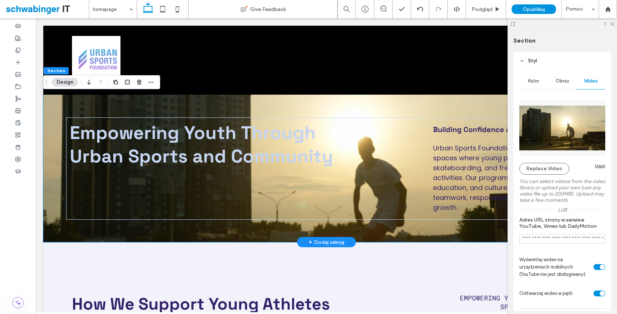
click at [315, 238] on div "+ Dodaj sekcję" at bounding box center [327, 242] width 36 height 8
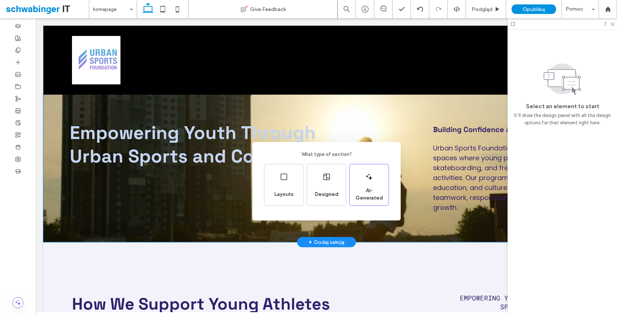
click at [351, 272] on div "What type of section? Layouts Designed AI-Generated" at bounding box center [308, 175] width 617 height 350
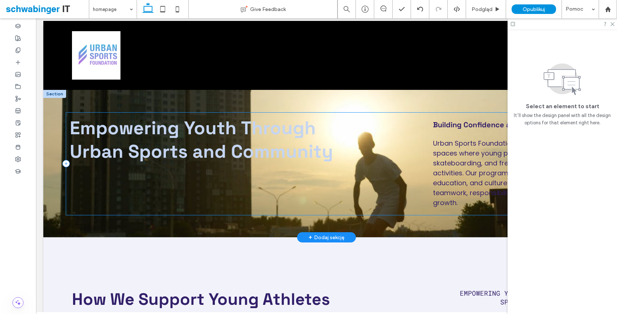
scroll to position [0, 0]
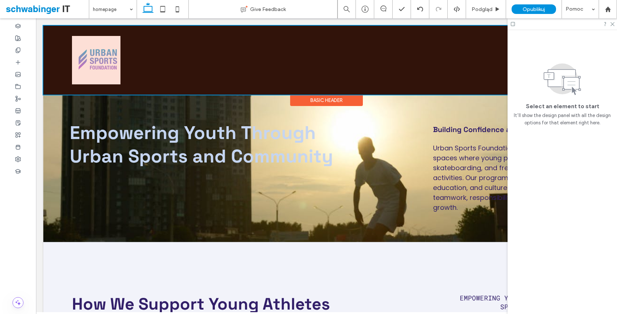
click at [381, 94] on div at bounding box center [326, 60] width 566 height 69
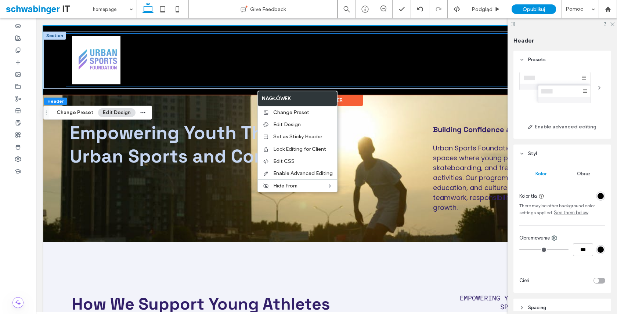
click at [209, 36] on div at bounding box center [313, 60] width 494 height 53
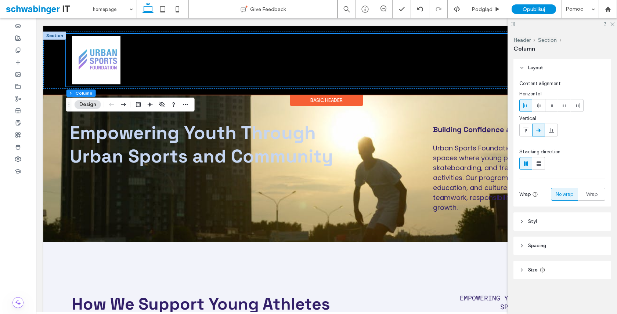
click at [183, 91] on div "Section Basic Header" at bounding box center [326, 60] width 566 height 69
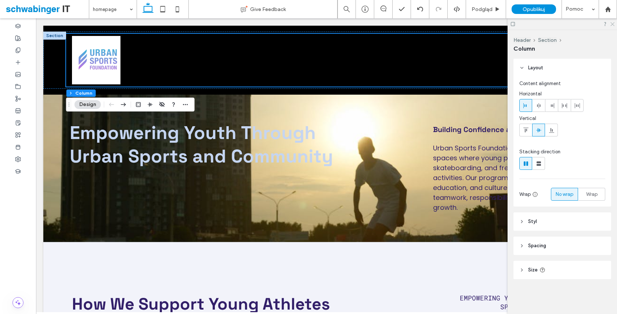
click at [613, 23] on icon at bounding box center [612, 23] width 5 height 5
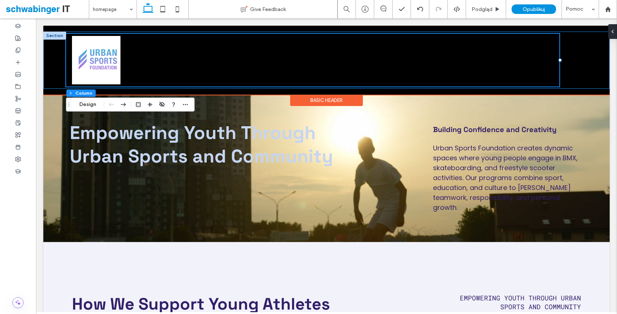
click at [594, 43] on div at bounding box center [326, 60] width 566 height 57
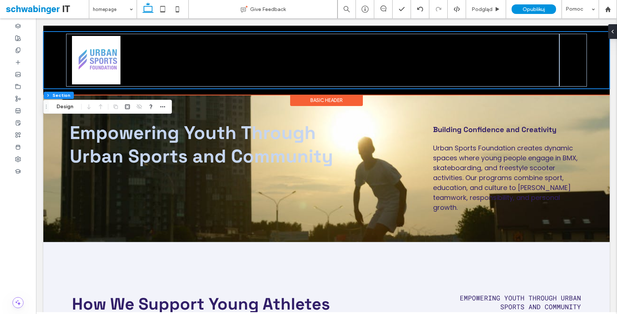
click at [433, 30] on div "Section Basic Header" at bounding box center [326, 60] width 566 height 69
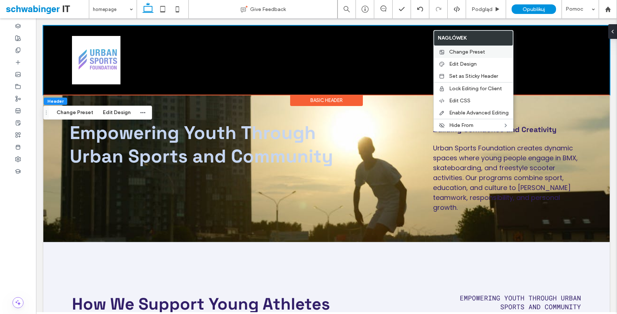
click at [450, 51] on span "Change Preset" at bounding box center [467, 52] width 36 height 6
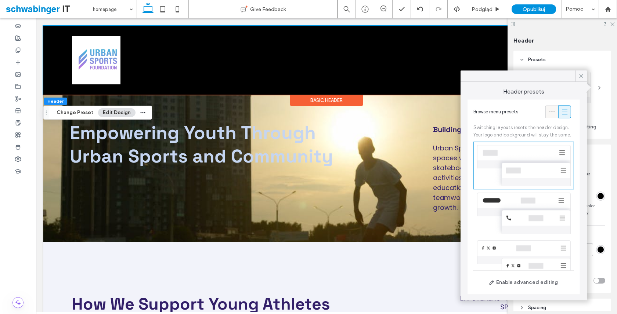
click at [551, 112] on icon at bounding box center [551, 111] width 7 height 7
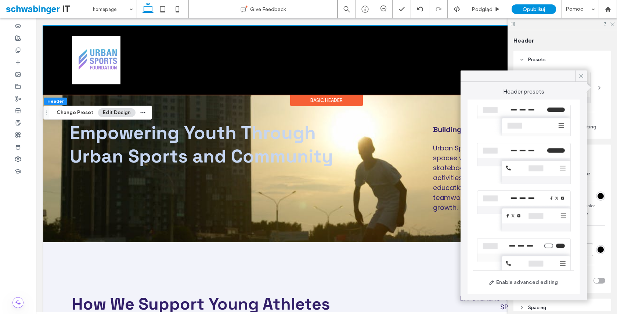
scroll to position [105, 0]
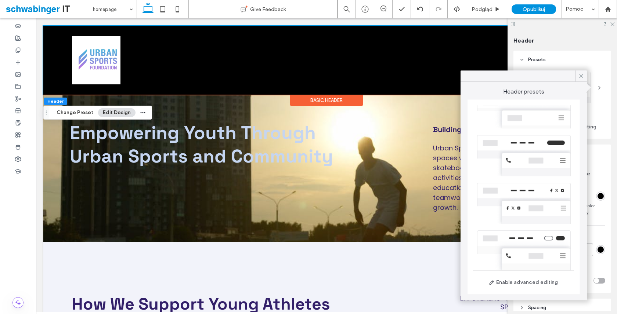
click at [524, 151] on div at bounding box center [524, 156] width 101 height 48
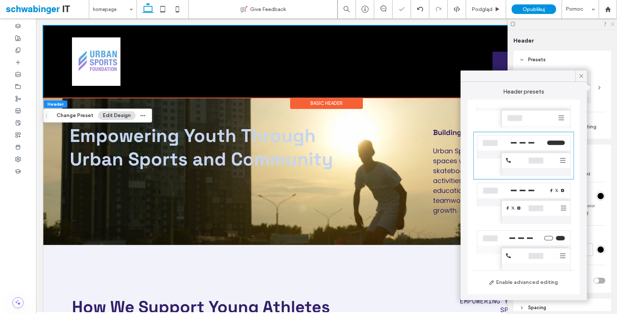
click at [612, 23] on icon at bounding box center [612, 23] width 5 height 5
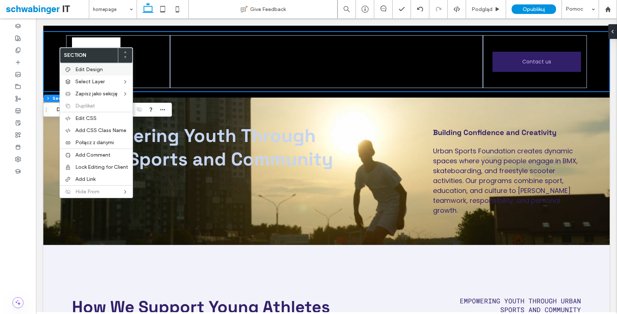
click at [82, 71] on span "Edit Design" at bounding box center [89, 69] width 28 height 6
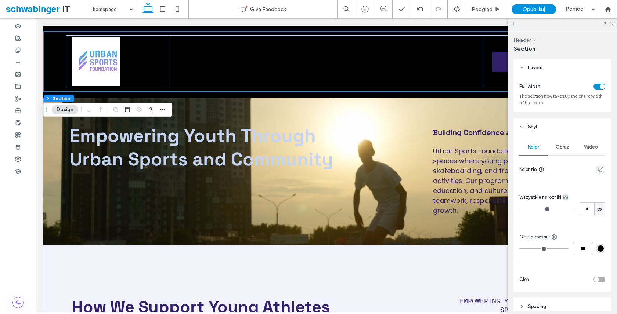
scroll to position [57, 0]
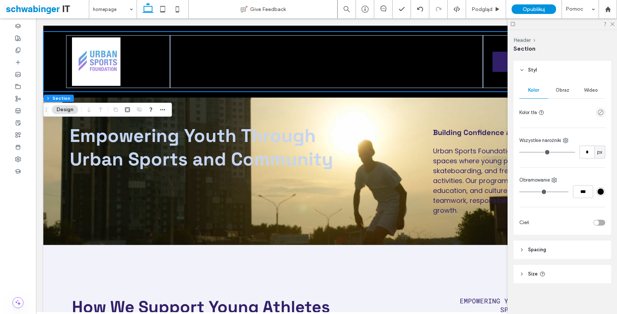
click at [564, 89] on span "Obraz" at bounding box center [563, 90] width 14 height 6
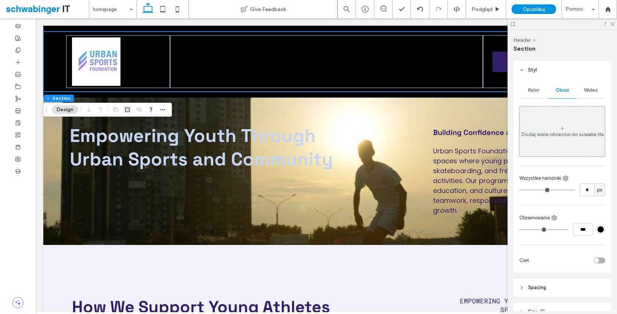
click at [534, 88] on span "Kolor" at bounding box center [533, 90] width 11 height 6
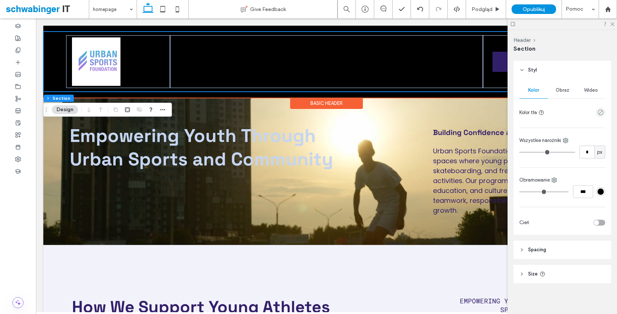
click at [489, 30] on div "homepage Our Impact Upcoming Events Urban Sports Programs Volunteer Opportuniti…" at bounding box center [326, 62] width 566 height 72
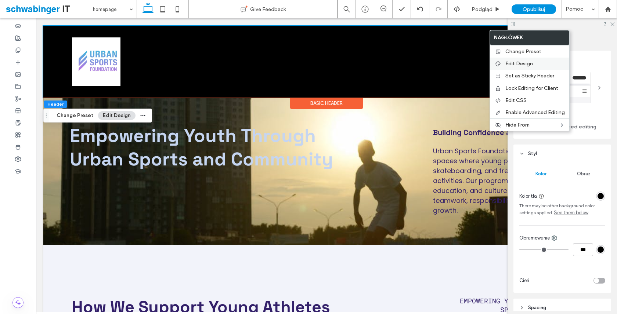
click at [514, 62] on span "Edit Design" at bounding box center [519, 64] width 28 height 6
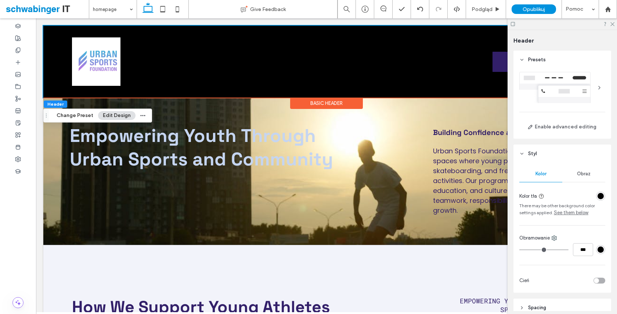
click at [600, 197] on div "rgba(0, 0, 0, 1)" at bounding box center [601, 196] width 6 height 6
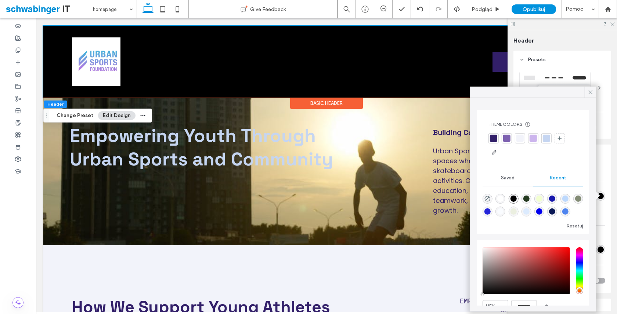
click at [498, 197] on div "rgba(255, 255, 255, 1)" at bounding box center [500, 199] width 6 height 6
type input "*******"
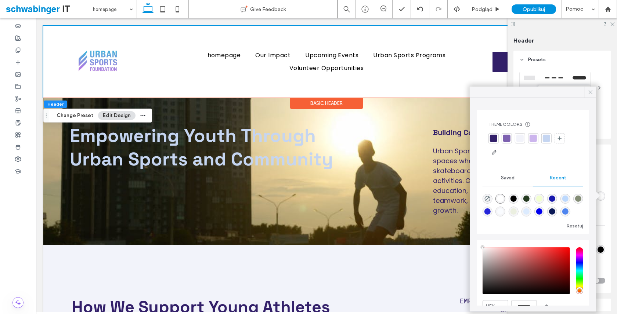
click at [592, 93] on icon at bounding box center [590, 92] width 7 height 7
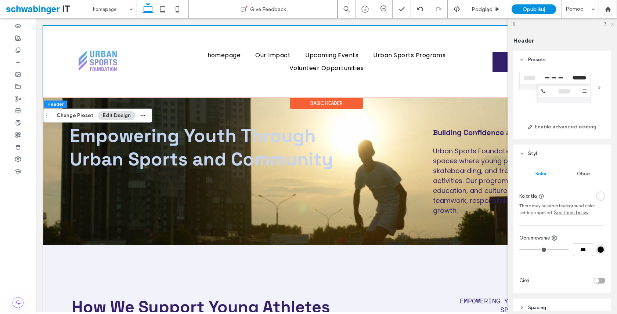
click at [612, 25] on use at bounding box center [613, 24] width 4 height 4
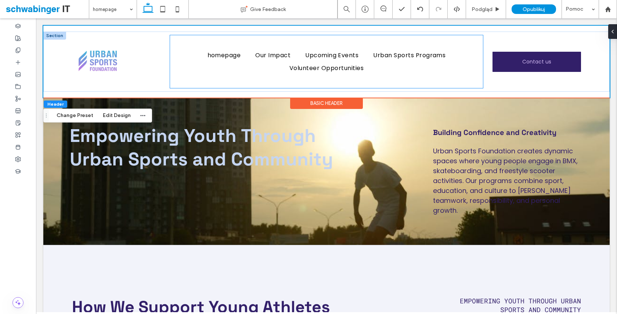
click at [378, 78] on div "homepage Our Impact Upcoming Events Urban Sports Programs Volunteer Opportuniti…" at bounding box center [326, 61] width 313 height 53
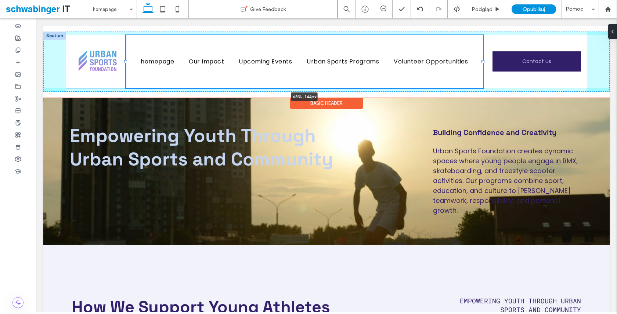
drag, startPoint x: 169, startPoint y: 62, endPoint x: 124, endPoint y: 64, distance: 44.9
click at [124, 64] on div "homepage Our Impact Upcoming Events Urban Sports Programs Volunteer Opportuniti…" at bounding box center [326, 62] width 566 height 60
type input "**"
type input "*****"
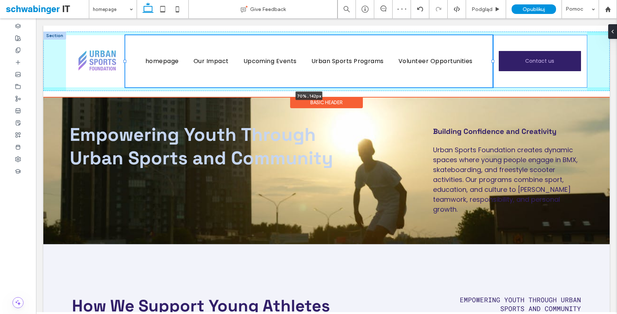
drag, startPoint x: 482, startPoint y: 60, endPoint x: 492, endPoint y: 61, distance: 10.3
click at [492, 61] on div at bounding box center [493, 61] width 3 height 3
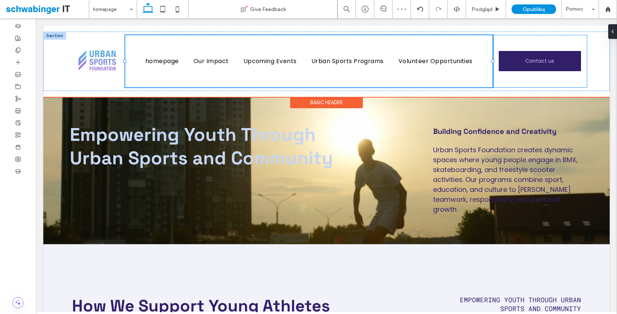
type input "**"
type input "*****"
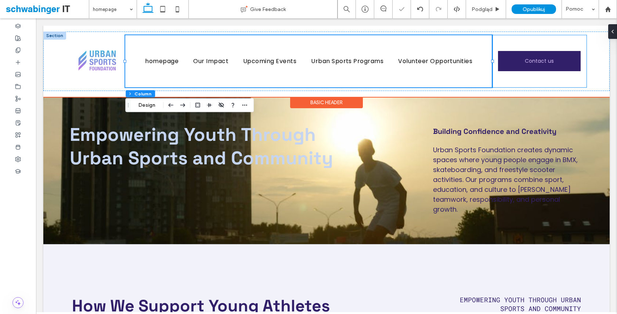
click at [577, 40] on div "Contact us" at bounding box center [539, 61] width 94 height 52
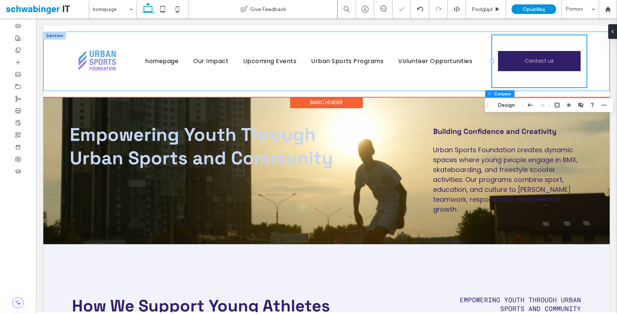
click at [598, 44] on div "homepage Our Impact Upcoming Events Urban Sports Programs Volunteer Opportuniti…" at bounding box center [326, 62] width 566 height 60
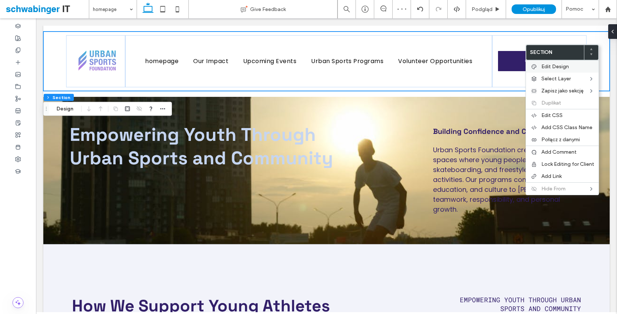
click at [571, 68] on label "Edit Design" at bounding box center [567, 67] width 53 height 6
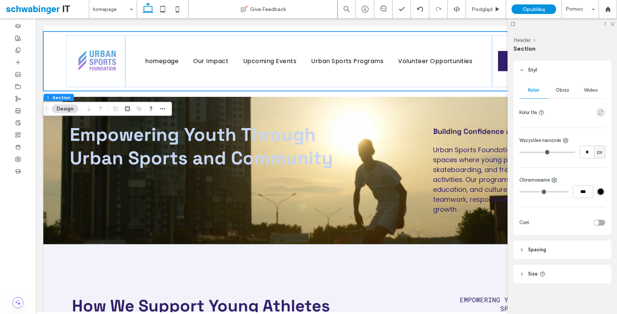
click at [559, 252] on header "Spacing" at bounding box center [563, 250] width 98 height 18
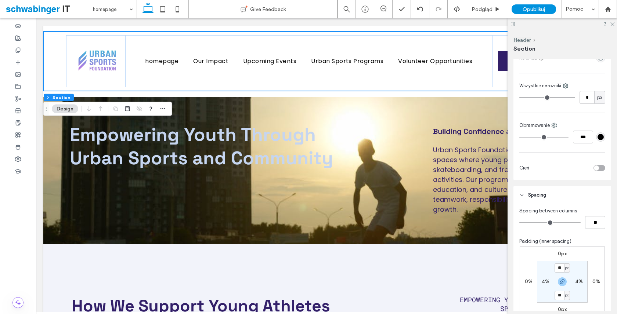
scroll to position [191, 0]
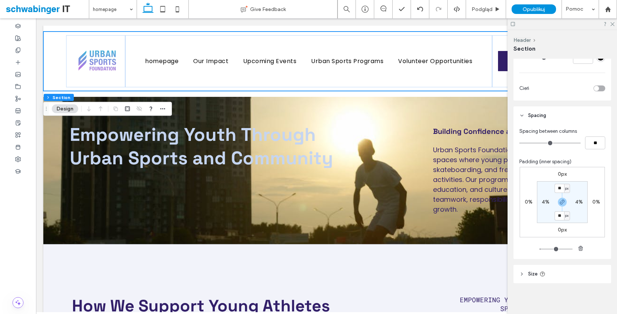
click at [545, 201] on label "4%" at bounding box center [546, 202] width 8 height 6
type input "*"
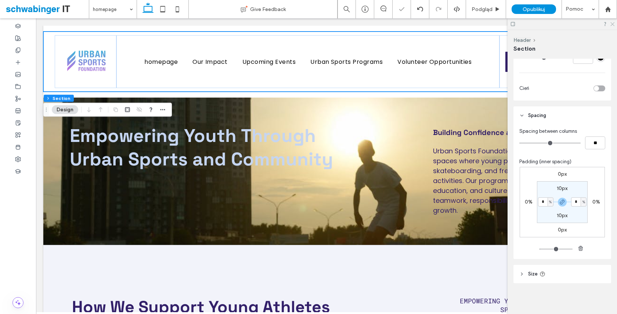
click at [612, 24] on icon at bounding box center [612, 23] width 5 height 5
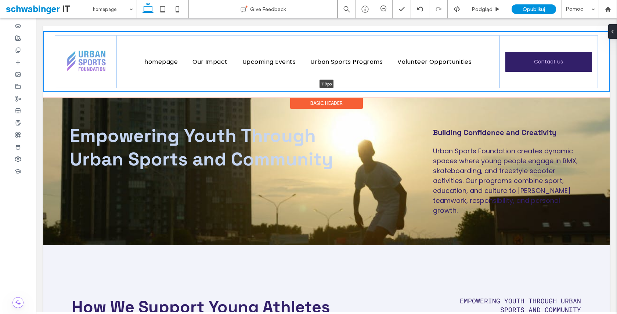
drag, startPoint x: 327, startPoint y: 91, endPoint x: 326, endPoint y: 74, distance: 16.9
click at [326, 74] on div "homepage Our Impact Upcoming Events Urban Sports Programs Volunteer Opportuniti…" at bounding box center [326, 62] width 566 height 60
type input "***"
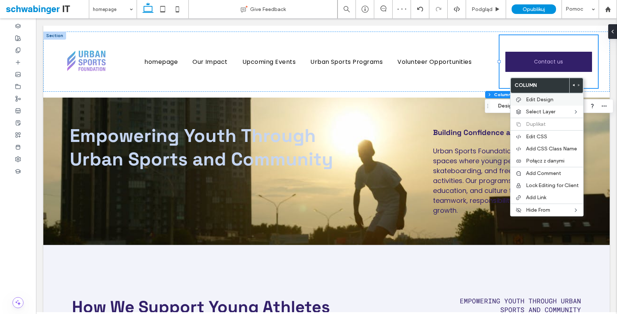
click at [542, 101] on span "Edit Design" at bounding box center [540, 100] width 28 height 6
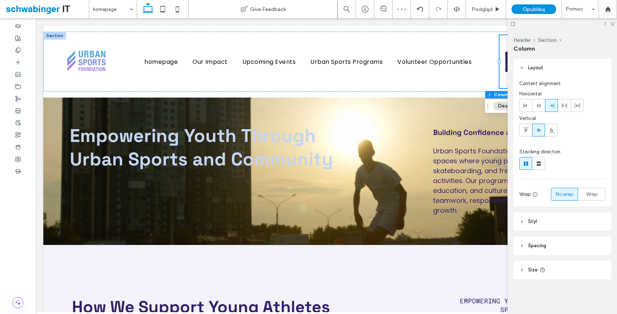
click at [571, 251] on header "Spacing" at bounding box center [563, 246] width 98 height 18
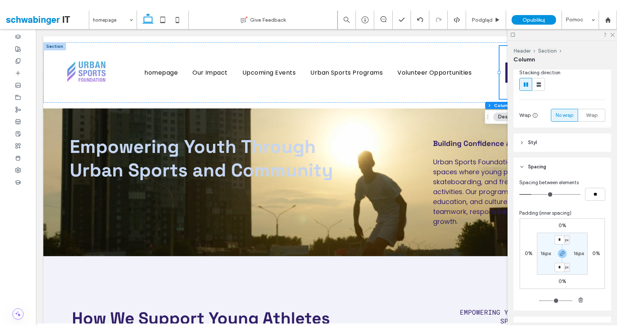
scroll to position [91, 0]
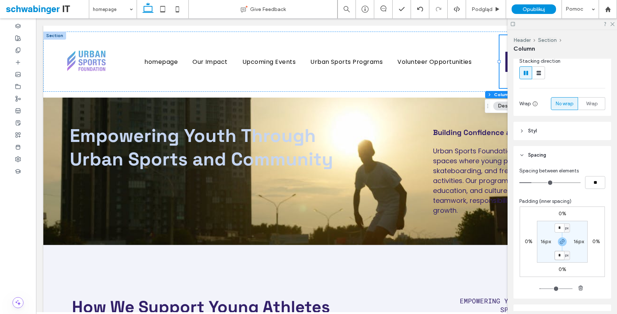
click at [559, 257] on input "*" at bounding box center [560, 255] width 10 height 9
click at [613, 25] on icon at bounding box center [612, 23] width 5 height 5
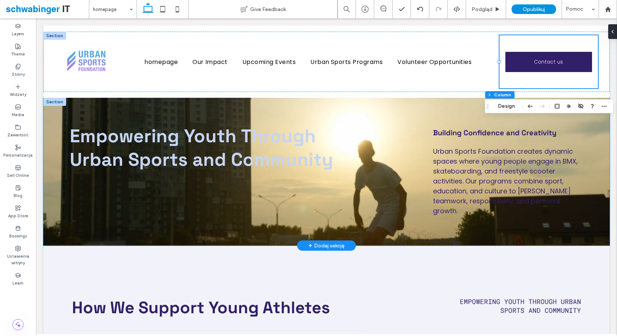
click at [282, 227] on div "Empowering Youth Through Urban Sports and Community Building Confidence and Cre…" at bounding box center [326, 172] width 566 height 148
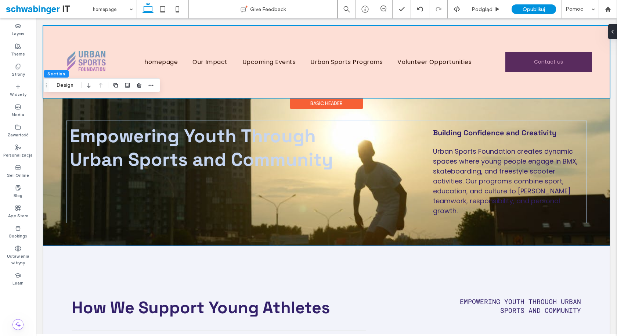
click at [257, 82] on div at bounding box center [326, 62] width 566 height 72
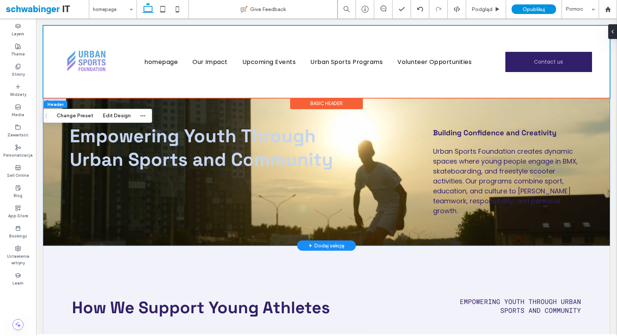
click at [387, 231] on div "Empowering Youth Through Urban Sports and Community Building Confidence and Cre…" at bounding box center [326, 172] width 566 height 148
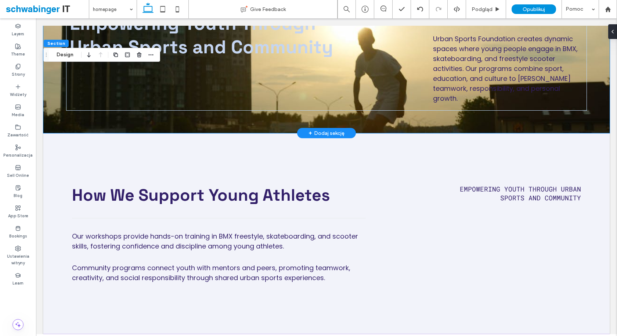
scroll to position [0, 0]
